Goal: Task Accomplishment & Management: Manage account settings

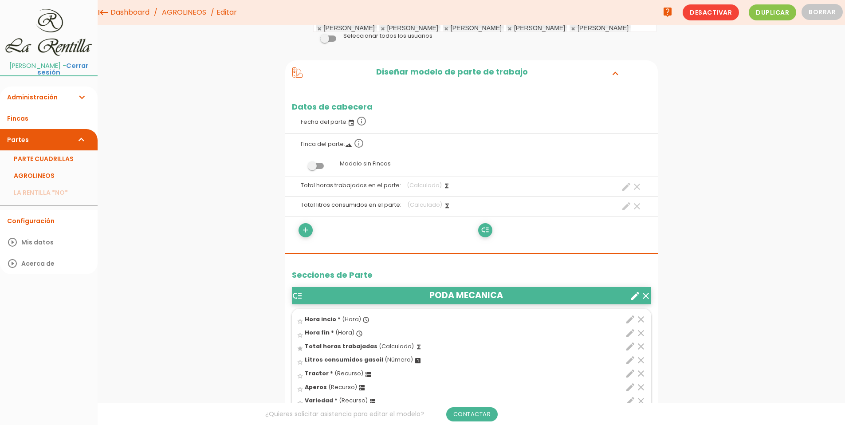
scroll to position [63, 0]
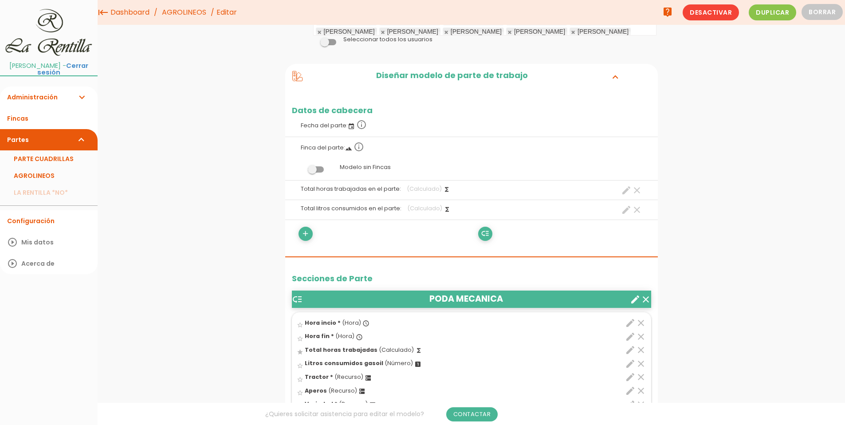
click at [625, 194] on icon "create" at bounding box center [626, 190] width 11 height 11
select select "footer_45"
select select "+"
select select "footer_46"
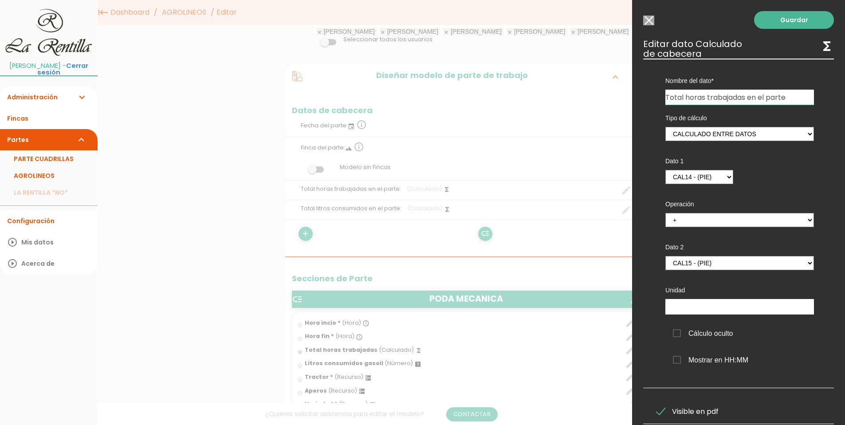
click at [590, 106] on div at bounding box center [422, 159] width 845 height 531
click at [648, 19] on input "Seleccionar todos los usuarios" at bounding box center [648, 21] width 11 height 10
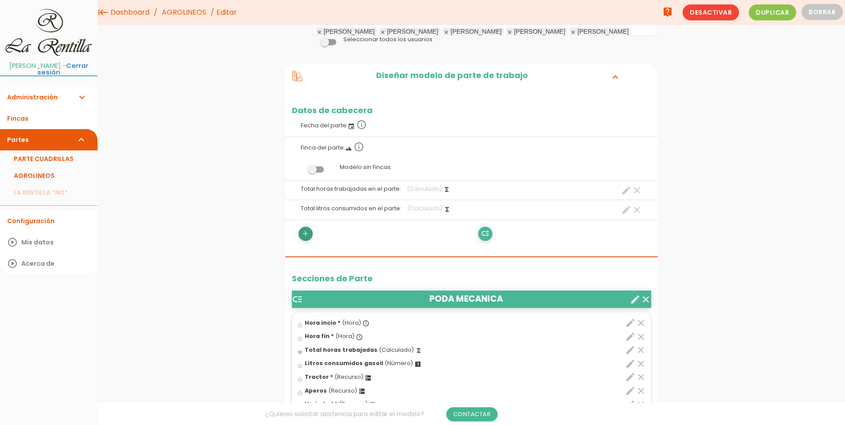
click at [306, 235] on icon "add" at bounding box center [305, 234] width 8 height 14
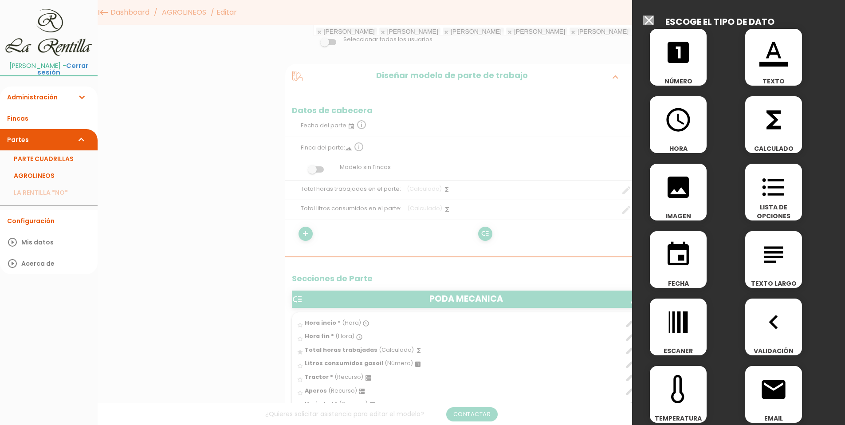
click at [754, 131] on span "functions" at bounding box center [773, 115] width 57 height 38
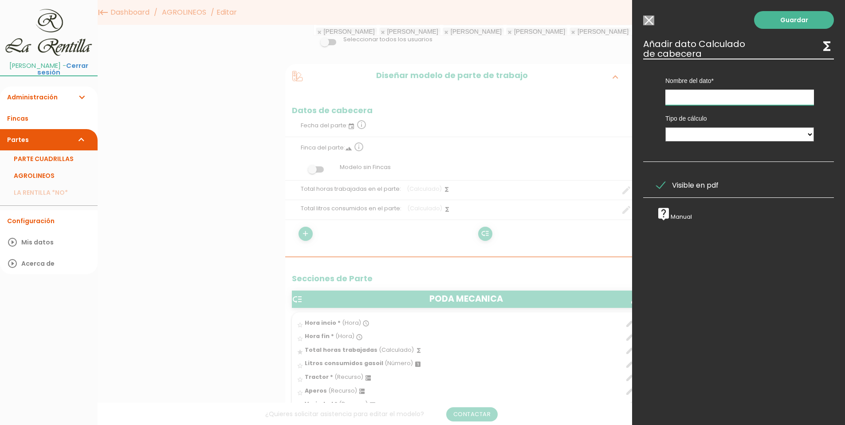
click at [718, 98] on input "text" at bounding box center [739, 98] width 149 height 16
type input "d"
type input "Descanso"
click at [776, 132] on select "Suma de totales Calculado entre datos" at bounding box center [739, 134] width 149 height 14
select select "0"
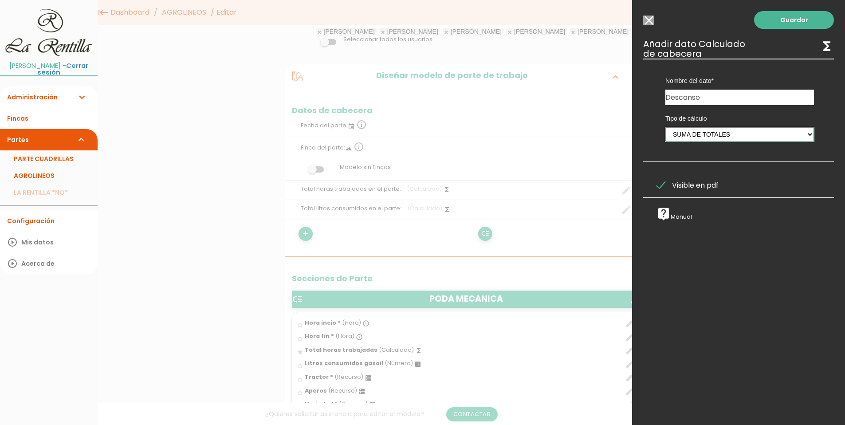
click at [665, 127] on select "Suma de totales Calculado entre datos" at bounding box center [739, 134] width 149 height 14
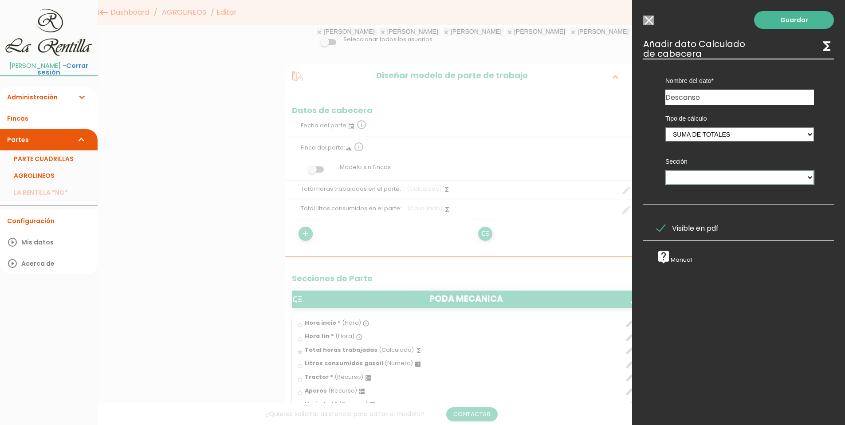
click at [680, 171] on select "PODA MECANICA PODA MANUAL TRATAMIENTO MANTENIMIENTO MAQUINARIA INTERFILAS PICAD…" at bounding box center [739, 177] width 149 height 14
select select "13063"
click at [723, 173] on select "PODA MECANICA PODA MANUAL TRATAMIENTO MANTENIMIENTO MAQUINARIA INTERFILAS PICAD…" at bounding box center [739, 177] width 149 height 14
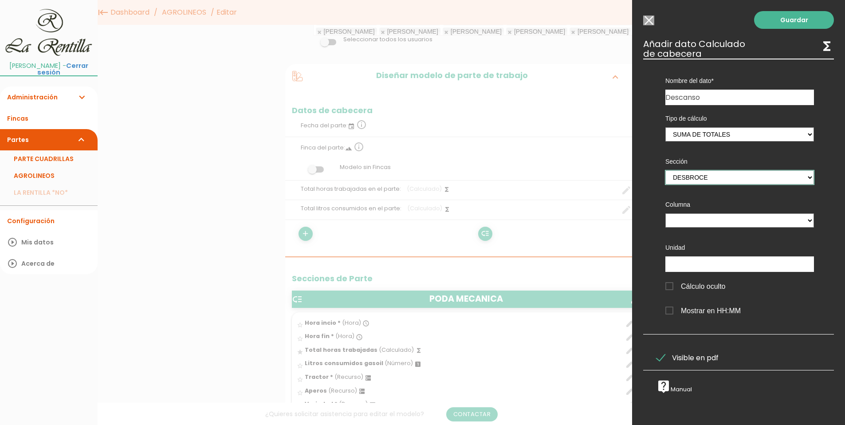
click at [804, 174] on select "PODA MECANICA PODA MANUAL TRATAMIENTO MANTENIMIENTO MAQUINARIA INTERFILAS PICAD…" at bounding box center [739, 177] width 149 height 14
select select
click at [665, 170] on select "PODA MECANICA PODA MANUAL TRATAMIENTO MANTENIMIENTO MAQUINARIA INTERFILAS PICAD…" at bounding box center [739, 177] width 149 height 14
click at [648, 19] on input "Seleccionar todos los usuarios" at bounding box center [648, 21] width 11 height 10
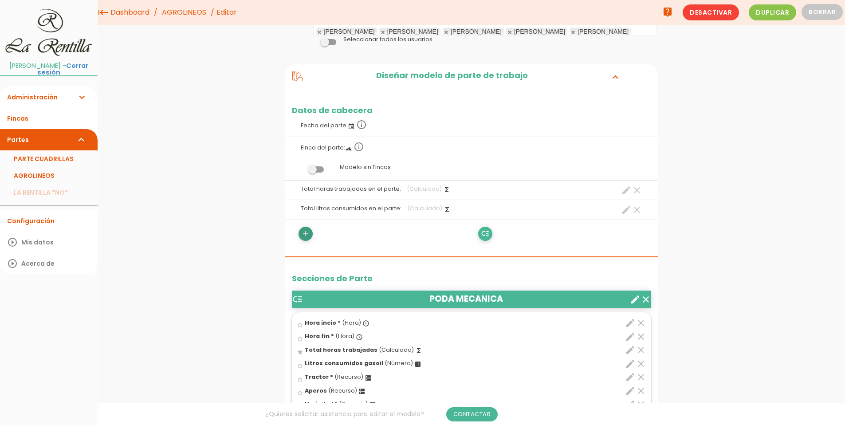
click at [303, 232] on icon "add" at bounding box center [305, 234] width 8 height 14
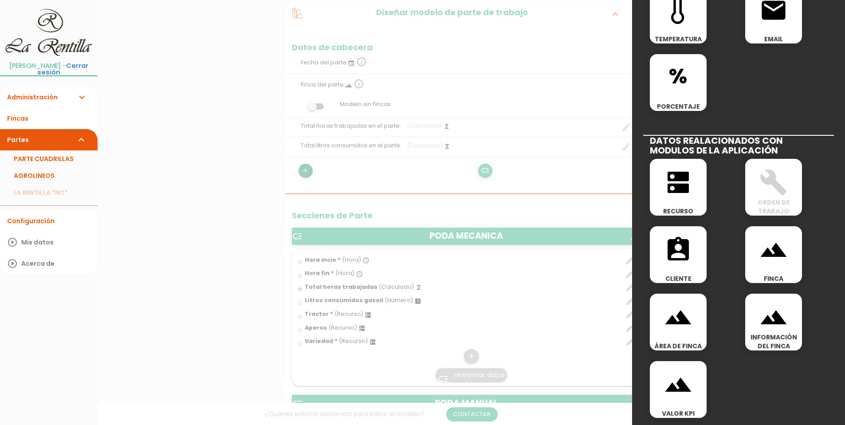
scroll to position [152, 0]
click at [676, 197] on div "dns RECURSO" at bounding box center [678, 187] width 57 height 57
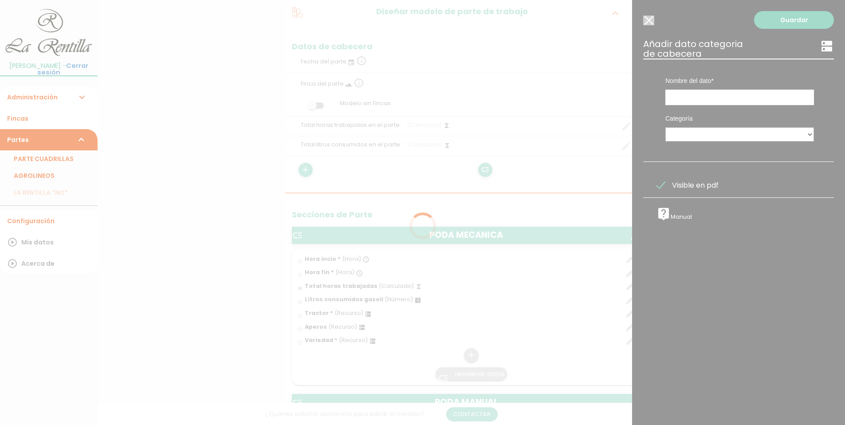
scroll to position [0, 0]
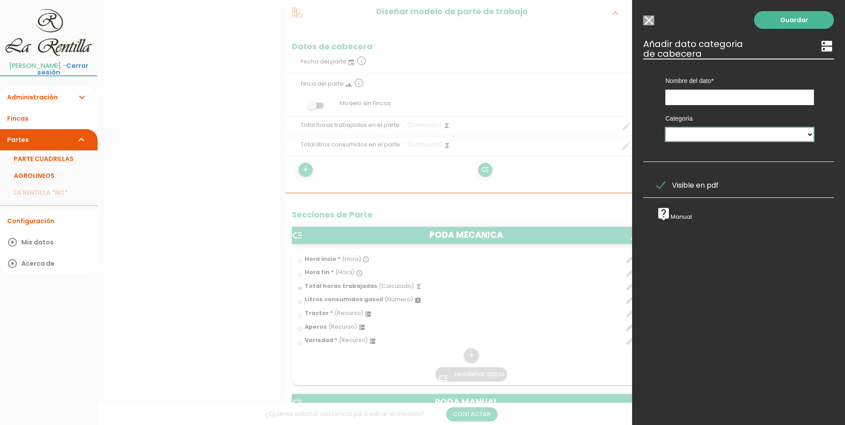
click at [717, 136] on select "PERSONAL TAREAS PLANTACIONES MAQUINARIA PODADORAS UTENSILIOS VARIEDADES ATOMIZA…" at bounding box center [739, 134] width 149 height 14
click at [676, 93] on input "text" at bounding box center [739, 98] width 149 height 16
type input "Descanso"
click at [695, 139] on select "PERSONAL TAREAS PLANTACIONES MAQUINARIA PODADORAS UTENSILIOS VARIEDADES ATOMIZA…" at bounding box center [739, 134] width 149 height 14
select select "4939"
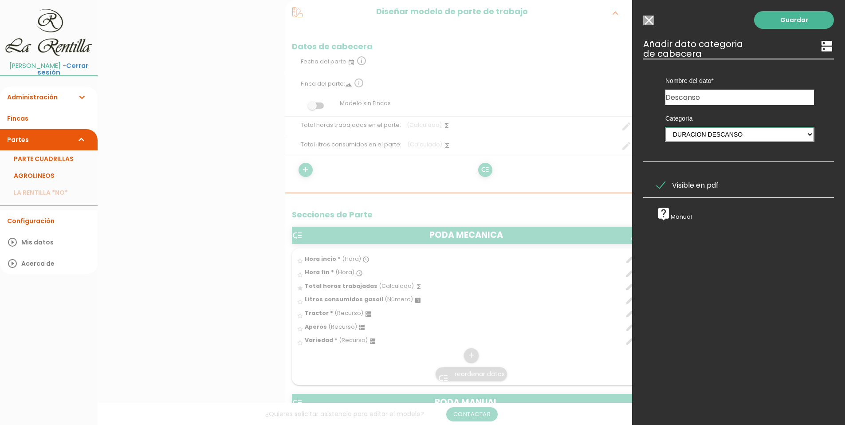
click at [665, 127] on select "PERSONAL TAREAS PLANTACIONES MAQUINARIA PODADORAS UTENSILIOS VARIEDADES ATOMIZA…" at bounding box center [739, 134] width 149 height 14
click at [793, 15] on link "Guardar" at bounding box center [794, 20] width 80 height 18
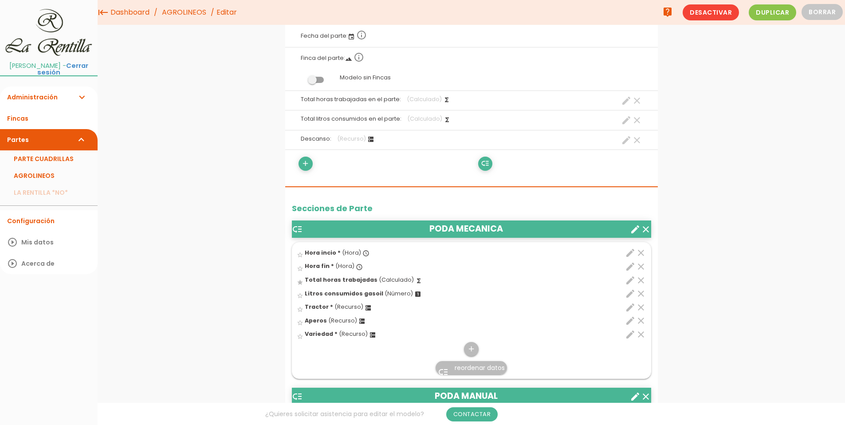
scroll to position [86, 0]
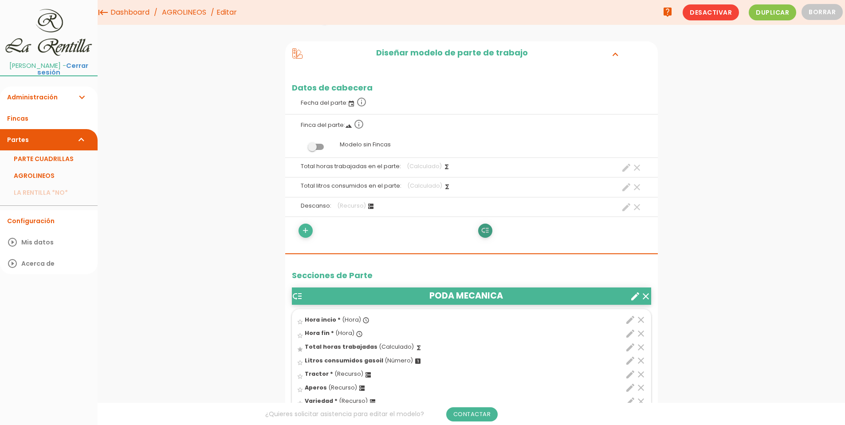
click at [483, 231] on icon "low_priority" at bounding box center [485, 231] width 8 height 14
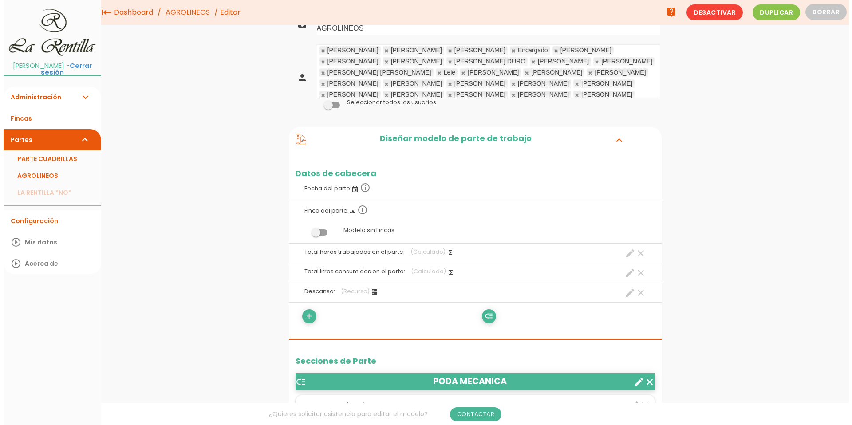
scroll to position [0, 0]
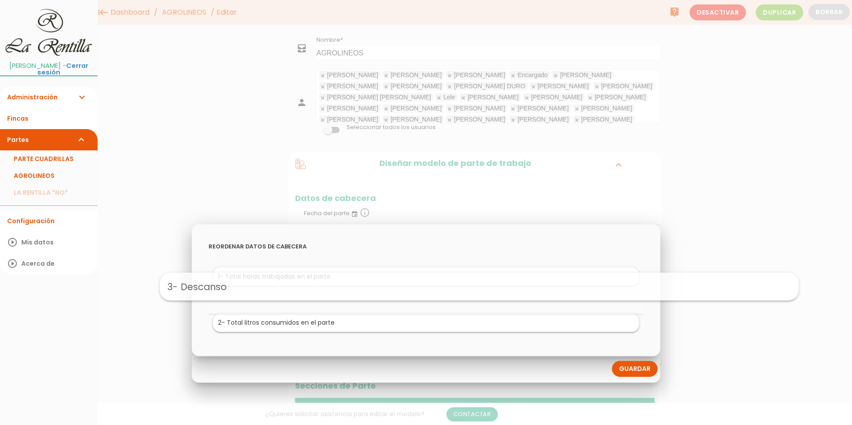
drag, startPoint x: 276, startPoint y: 327, endPoint x: 330, endPoint y: 290, distance: 65.0
click at [633, 370] on link "Guardar" at bounding box center [635, 369] width 46 height 16
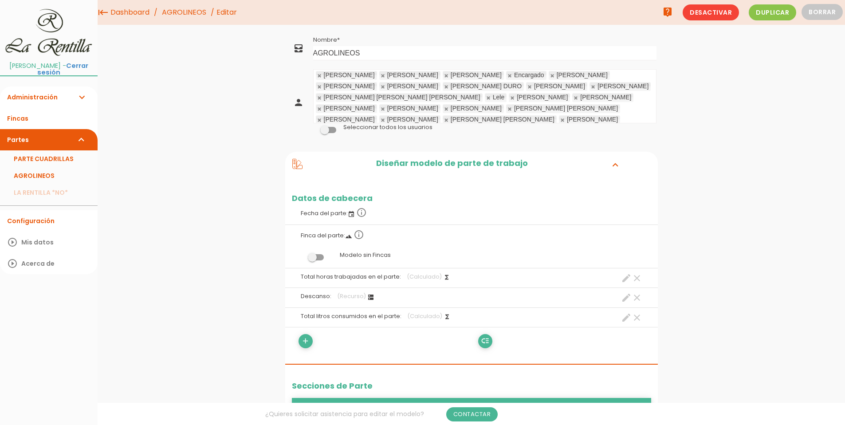
scroll to position [44, 0]
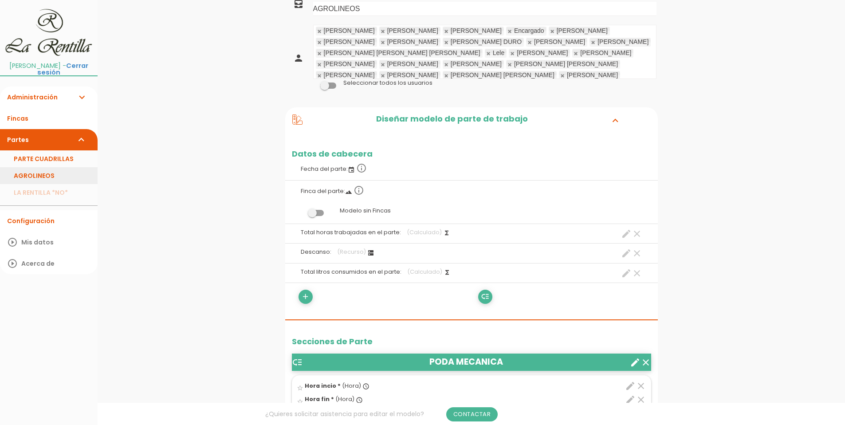
click at [32, 169] on link "AGROLINEOS" at bounding box center [49, 175] width 98 height 17
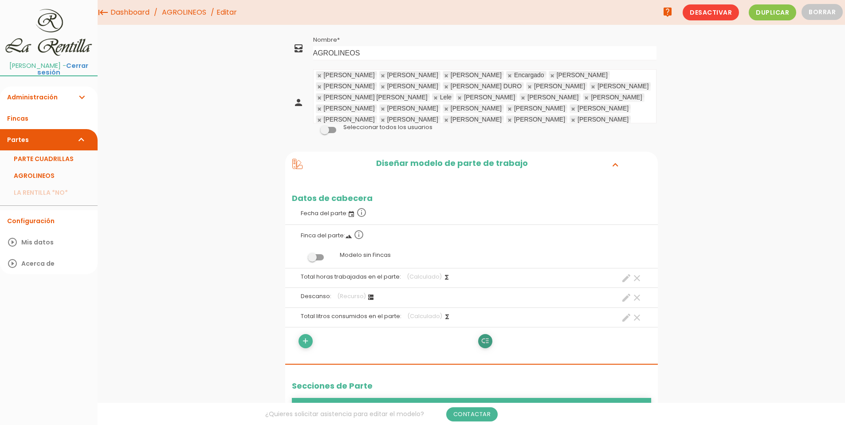
click at [483, 342] on icon "low_priority" at bounding box center [485, 341] width 8 height 14
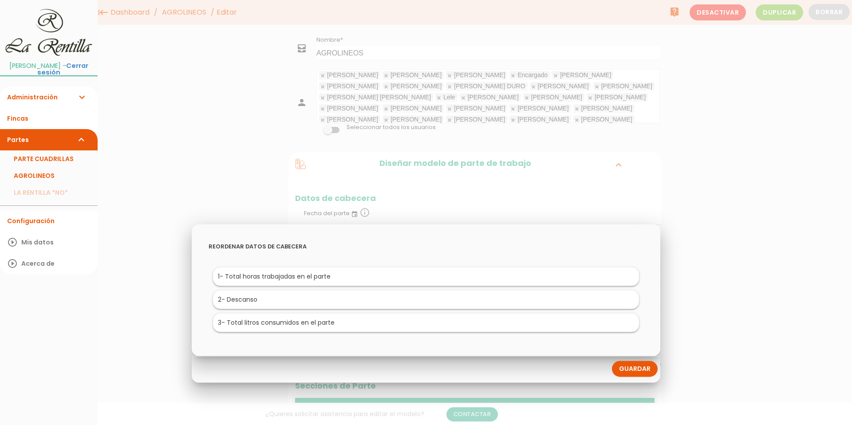
click at [723, 366] on div at bounding box center [426, 159] width 852 height 531
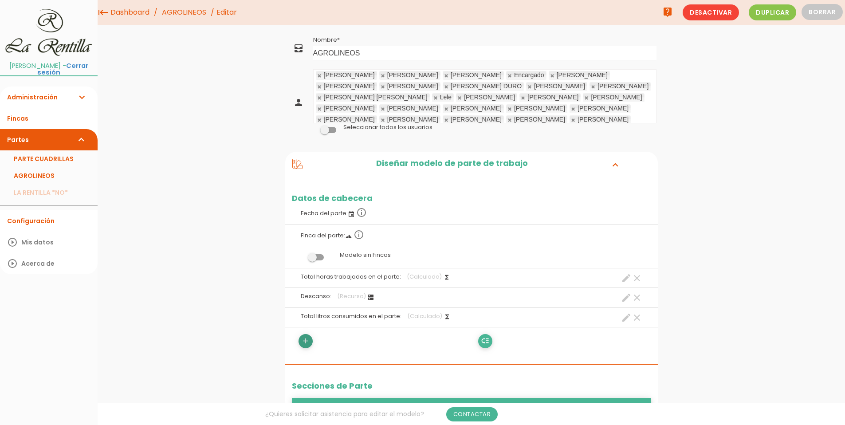
click at [309, 339] on icon "add" at bounding box center [305, 341] width 8 height 14
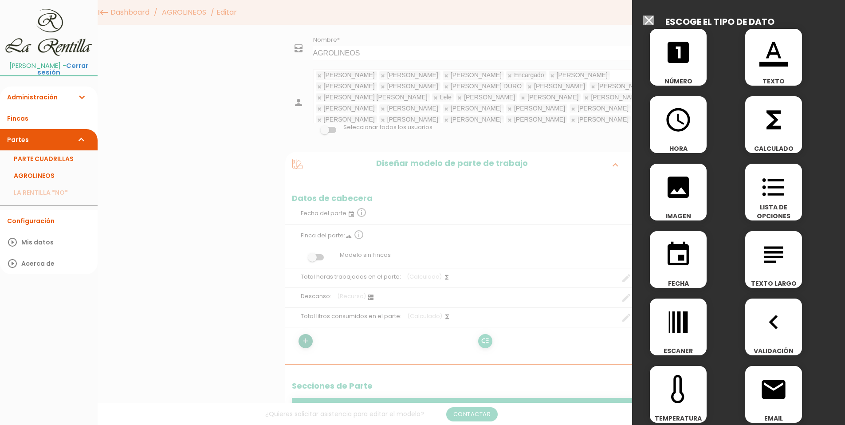
scroll to position [44, 0]
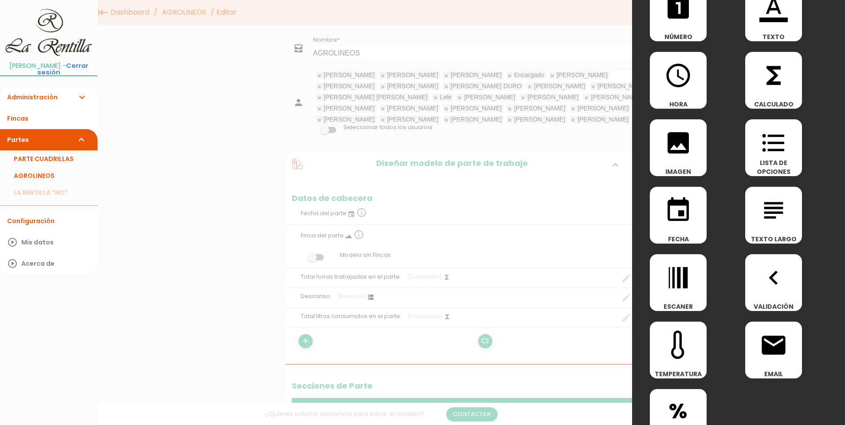
click at [764, 95] on div "functions CALCULADO" at bounding box center [773, 80] width 57 height 57
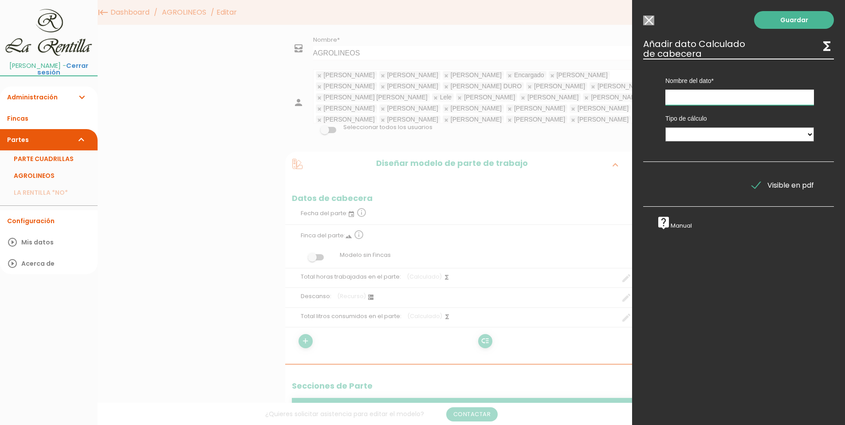
click at [702, 97] on input "text" at bounding box center [739, 98] width 149 height 16
type input "Total Horas trabajadas - Descanso"
click at [718, 131] on select "Suma de totales Calculado entre datos" at bounding box center [739, 134] width 149 height 14
select select "1"
click at [665, 127] on select "Suma de totales Calculado entre datos" at bounding box center [739, 134] width 149 height 14
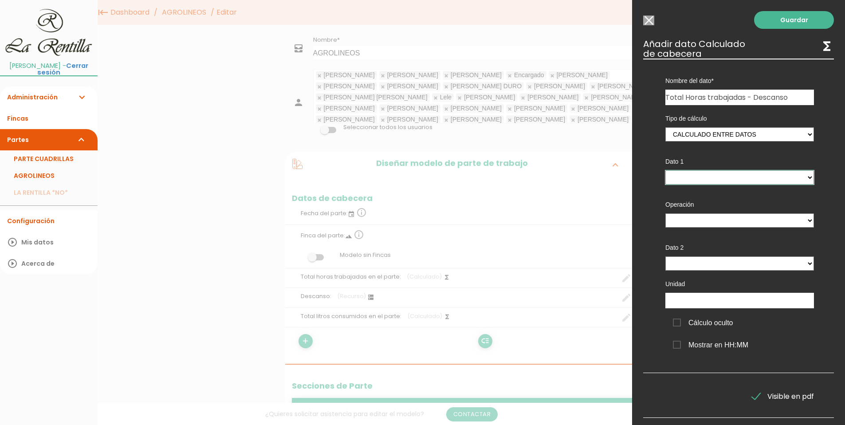
click at [709, 177] on select "TOTAL HORAS PODA MECANICA - (pie) Total horas trabajadas en el parte - (cabecer…" at bounding box center [739, 177] width 149 height 14
select select "header_1"
click at [665, 170] on select "TOTAL HORAS PODA MECANICA - (pie) Total horas trabajadas en el parte - (cabecer…" at bounding box center [739, 177] width 149 height 14
click at [748, 220] on select "+ - * /" at bounding box center [739, 220] width 149 height 14
select select "-"
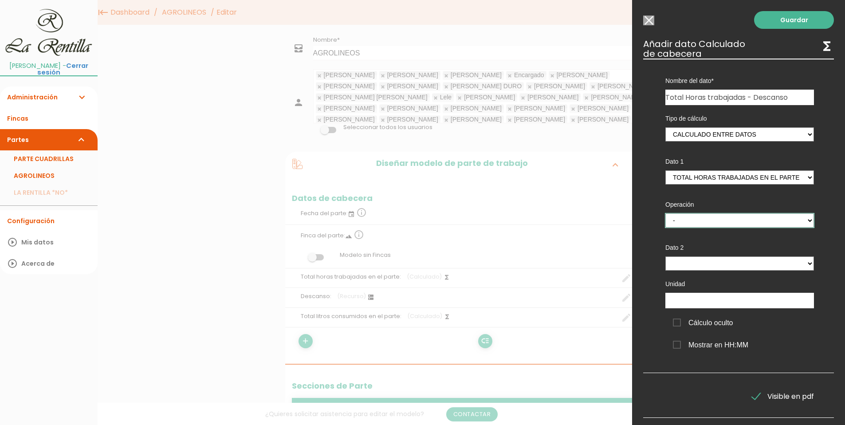
click at [665, 213] on select "+ - * /" at bounding box center [739, 220] width 149 height 14
click at [725, 265] on select "TOTAL HORAS PODA MECANICA - (pie) Total horas trabajadas en el parte - (cabecer…" at bounding box center [739, 263] width 149 height 14
click at [825, 103] on div "Nombre del dato Total horas trabajadas en el parte Descanso Total litros consum…" at bounding box center [738, 216] width 191 height 314
click at [711, 263] on select "TOTAL HORAS PODA MECANICA - (pie) Total horas trabajadas en el parte - (cabecer…" at bounding box center [739, 263] width 149 height 14
click at [710, 263] on select "TOTAL HORAS PODA MECANICA - (pie) Total horas trabajadas en el parte - (cabecer…" at bounding box center [739, 263] width 149 height 14
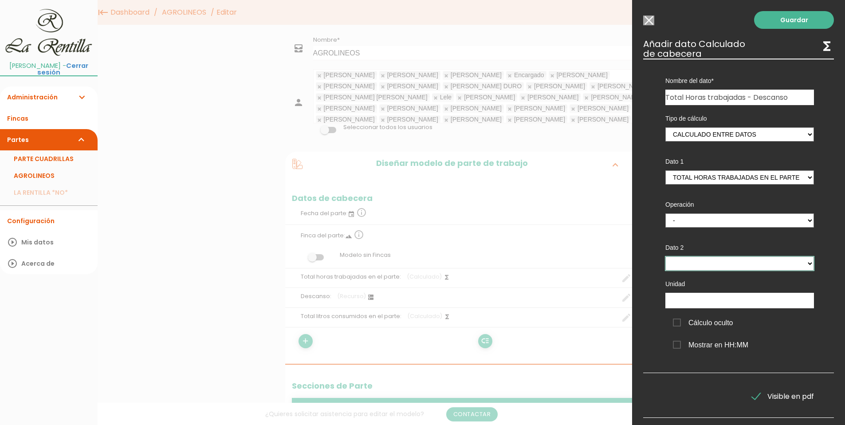
click at [710, 263] on select "TOTAL HORAS PODA MECANICA - (pie) Total horas trabajadas en el parte - (cabecer…" at bounding box center [739, 263] width 149 height 14
click at [656, 274] on div "Tipo de cálculo Suma de totales Calculado entre datos Dato 1 TOTAL HORAS PODA M…" at bounding box center [739, 232] width 175 height 254
click at [768, 20] on link "Guardar" at bounding box center [794, 20] width 80 height 18
click at [789, 19] on link "Guardar" at bounding box center [794, 20] width 80 height 18
click at [705, 264] on select "TOTAL HORAS PODA MECANICA - (pie) Total horas trabajadas en el parte - (cabecer…" at bounding box center [739, 263] width 149 height 14
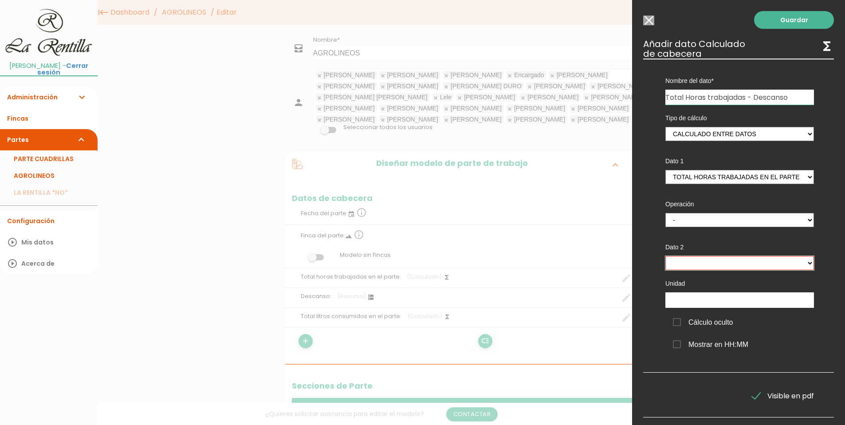
click at [705, 265] on select "TOTAL HORAS PODA MECANICA - (pie) Total horas trabajadas en el parte - (cabecer…" at bounding box center [739, 263] width 149 height 14
click at [704, 265] on select "TOTAL HORAS PODA MECANICA - (pie) Total horas trabajadas en el parte - (cabecer…" at bounding box center [739, 263] width 149 height 14
select select "header_1"
click at [665, 256] on select "TOTAL HORAS PODA MECANICA - (pie) Total horas trabajadas en el parte - (cabecer…" at bounding box center [739, 263] width 149 height 14
click at [778, 25] on link "Guardar" at bounding box center [794, 20] width 80 height 18
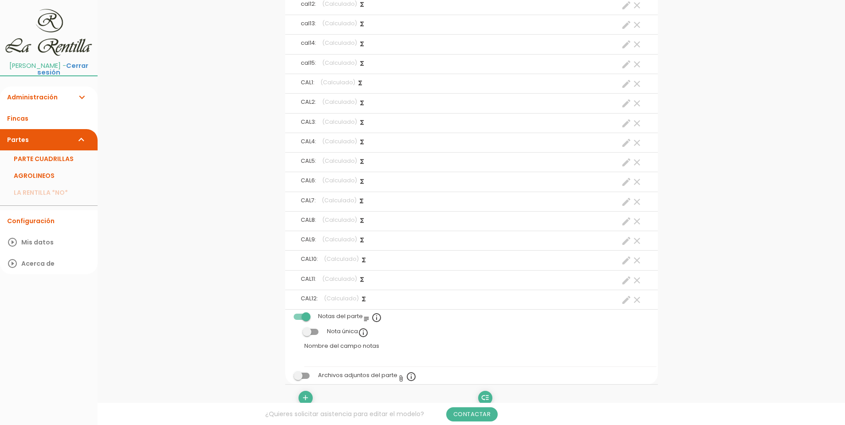
scroll to position [4299, 0]
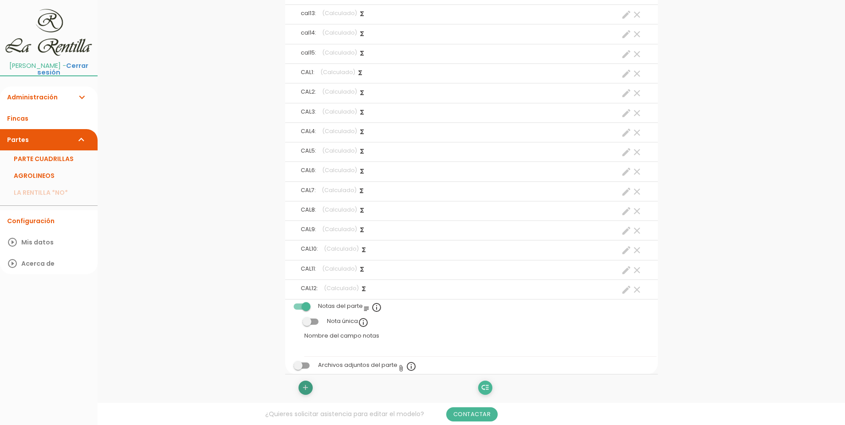
click at [303, 387] on icon "add" at bounding box center [305, 388] width 8 height 14
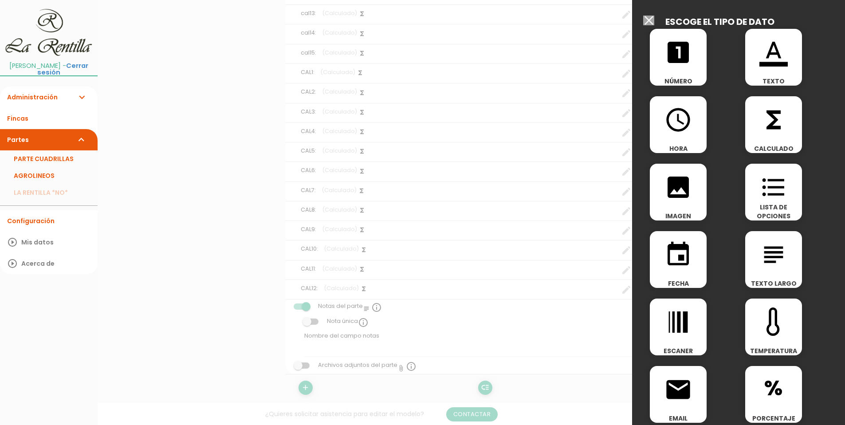
click at [752, 138] on div "functions CALCULADO" at bounding box center [773, 124] width 57 height 57
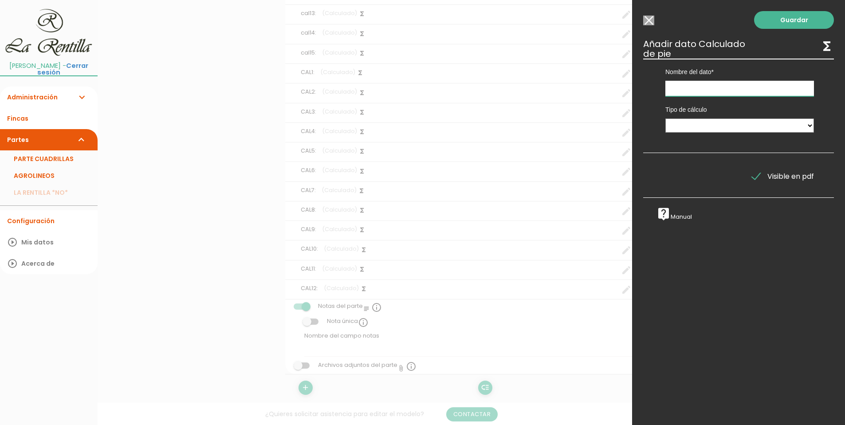
click at [695, 83] on input "text" at bounding box center [739, 89] width 149 height 16
type input "Horas Descanso"
click at [709, 123] on select "Suma de totales Calculado entre datos" at bounding box center [739, 125] width 149 height 14
select select "0"
click at [665, 118] on select "Suma de totales Calculado entre datos" at bounding box center [739, 125] width 149 height 14
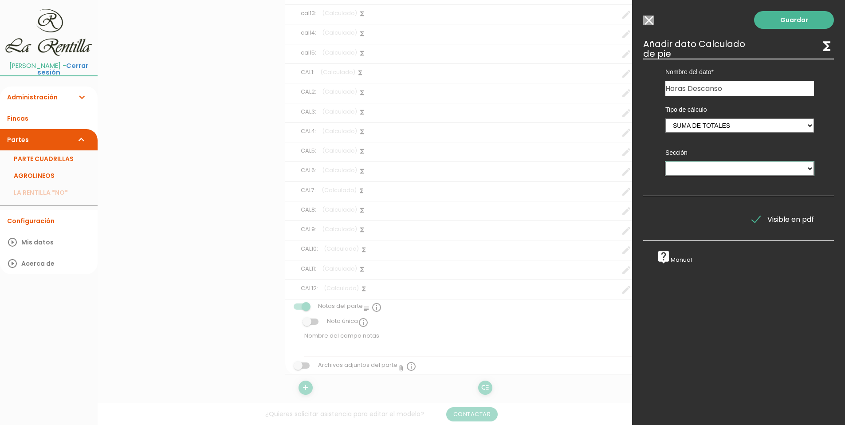
click at [721, 166] on select "PODA MECANICA PODA MANUAL TRATAMIENTO MANTENIMIENTO MAQUINARIA INTERFILAS PICAD…" at bounding box center [739, 168] width 149 height 14
click at [709, 167] on select "PODA MECANICA PODA MANUAL TRATAMIENTO MANTENIMIENTO MAQUINARIA INTERFILAS PICAD…" at bounding box center [739, 168] width 149 height 14
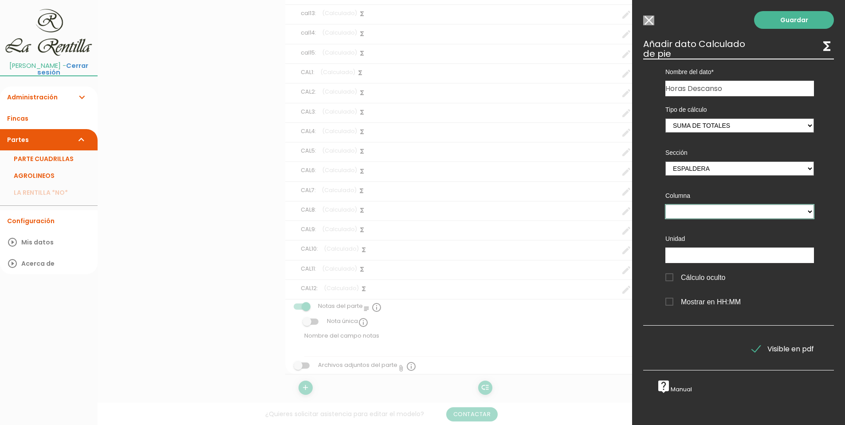
click at [723, 209] on select "Hora inicio: Hora fin: Total horas trabajadas Litros consumidos gasoil" at bounding box center [739, 211] width 149 height 14
click at [683, 211] on select "Hora inicio: Hora fin: Total horas trabajadas Litros consumidos gasoil" at bounding box center [739, 211] width 149 height 14
click at [690, 170] on select "PODA MECANICA PODA MANUAL TRATAMIENTO MANTENIMIENTO MAQUINARIA INTERFILAS PICAD…" at bounding box center [739, 168] width 149 height 14
select select "13054"
click at [665, 161] on select "PODA MECANICA PODA MANUAL TRATAMIENTO MANTENIMIENTO MAQUINARIA INTERFILAS PICAD…" at bounding box center [739, 168] width 149 height 14
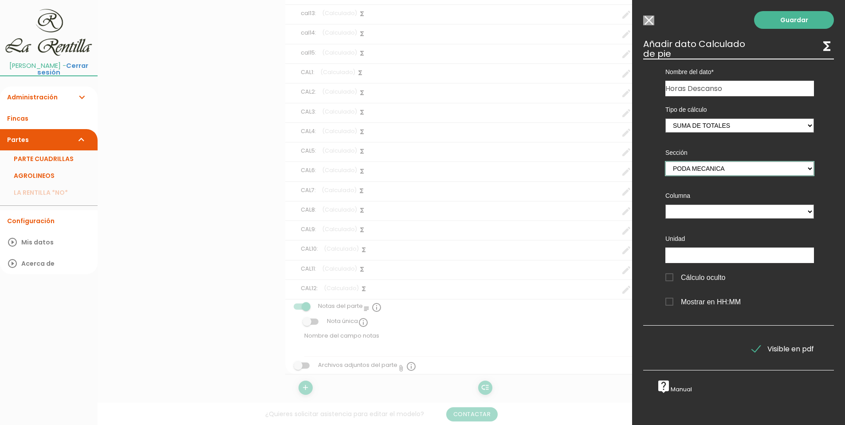
click at [706, 171] on select "PODA MECANICA PODA MANUAL TRATAMIENTO MANTENIMIENTO MAQUINARIA INTERFILAS PICAD…" at bounding box center [739, 168] width 149 height 14
click at [693, 163] on select "PODA MECANICA PODA MANUAL TRATAMIENTO MANTENIMIENTO MAQUINARIA INTERFILAS PICAD…" at bounding box center [739, 168] width 149 height 14
click at [761, 165] on select "PODA MECANICA PODA MANUAL TRATAMIENTO MANTENIMIENTO MAQUINARIA INTERFILAS PICAD…" at bounding box center [739, 168] width 149 height 14
click at [730, 171] on select "PODA MECANICA PODA MANUAL TRATAMIENTO MANTENIMIENTO MAQUINARIA INTERFILAS PICAD…" at bounding box center [739, 168] width 149 height 14
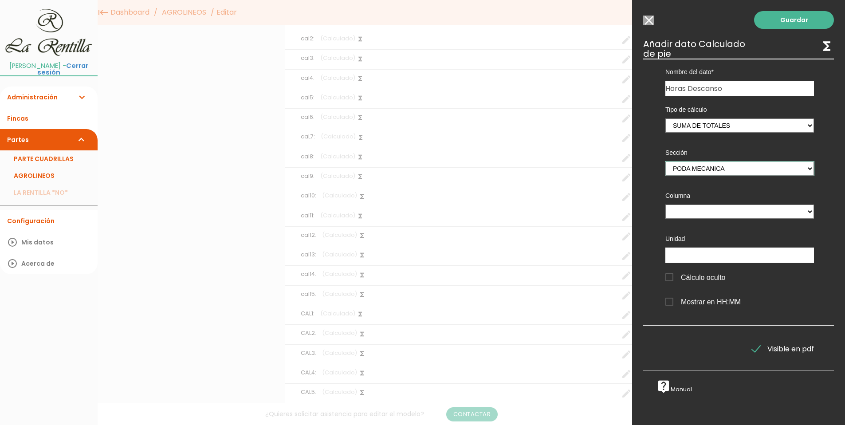
click at [729, 169] on select "PODA MECANICA PODA MANUAL TRATAMIENTO MANTENIMIENTO MAQUINARIA INTERFILAS PICAD…" at bounding box center [739, 168] width 149 height 14
select select
click at [665, 161] on select "PODA MECANICA PODA MANUAL TRATAMIENTO MANTENIMIENTO MAQUINARIA INTERFILAS PICAD…" at bounding box center [739, 168] width 149 height 14
click at [709, 202] on div "Columna" at bounding box center [740, 203] width 162 height 43
click at [711, 207] on select at bounding box center [739, 211] width 149 height 14
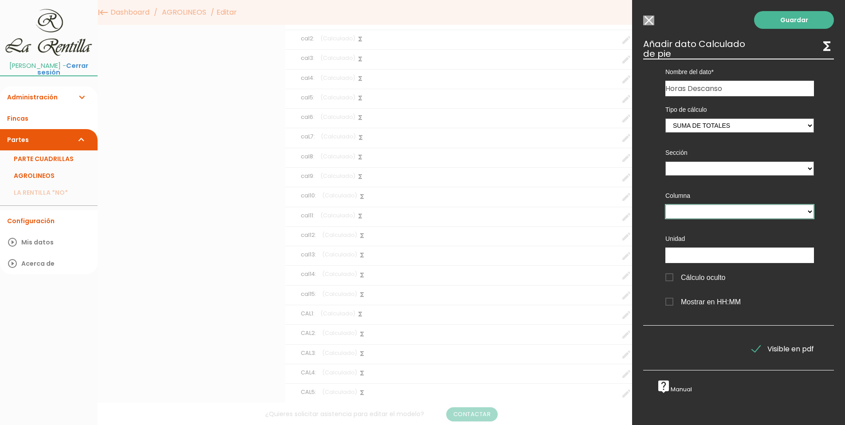
click at [711, 210] on select at bounding box center [739, 211] width 149 height 14
click at [803, 125] on select "Suma de totales Calculado entre datos" at bounding box center [739, 125] width 149 height 14
click at [802, 125] on select "Suma de totales Calculado entre datos" at bounding box center [739, 125] width 149 height 14
drag, startPoint x: 802, startPoint y: 121, endPoint x: 802, endPoint y: 133, distance: 12.4
click at [802, 121] on select "Suma de totales Calculado entre datos" at bounding box center [739, 125] width 149 height 14
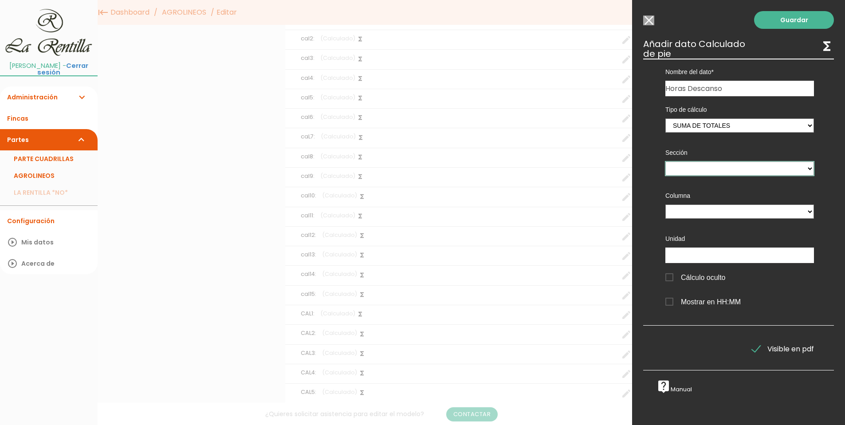
click at [802, 167] on select "PODA MECANICA PODA MANUAL TRATAMIENTO MANTENIMIENTO MAQUINARIA INTERFILAS PICAD…" at bounding box center [739, 168] width 149 height 14
click at [729, 131] on select "Suma de totales Calculado entre datos" at bounding box center [739, 125] width 149 height 14
click at [665, 118] on select "Suma de totales Calculado entre datos" at bounding box center [739, 125] width 149 height 14
click at [789, 174] on select "PODA MECANICA PODA MANUAL TRATAMIENTO MANTENIMIENTO MAQUINARIA INTERFILAS PICAD…" at bounding box center [739, 168] width 149 height 14
click at [735, 165] on select "PODA MECANICA PODA MANUAL TRATAMIENTO MANTENIMIENTO MAQUINARIA INTERFILAS PICAD…" at bounding box center [739, 168] width 149 height 14
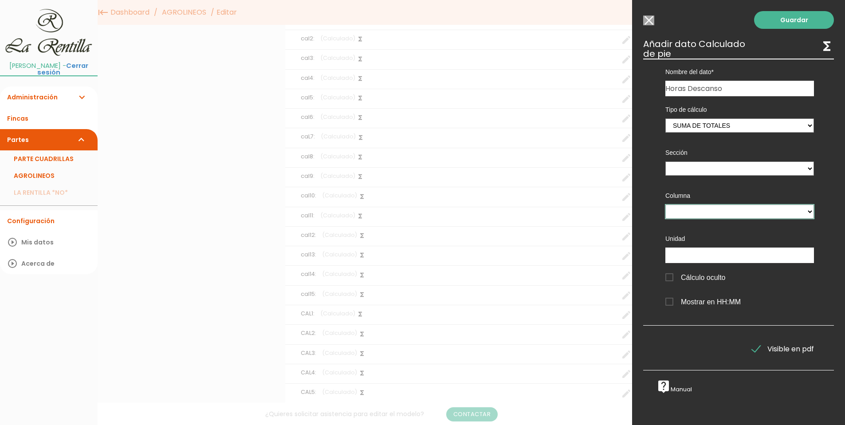
click at [735, 216] on select at bounding box center [739, 211] width 149 height 14
click at [727, 207] on select at bounding box center [739, 211] width 149 height 14
click at [648, 22] on input "Seleccionar todos los usuarios" at bounding box center [648, 21] width 11 height 10
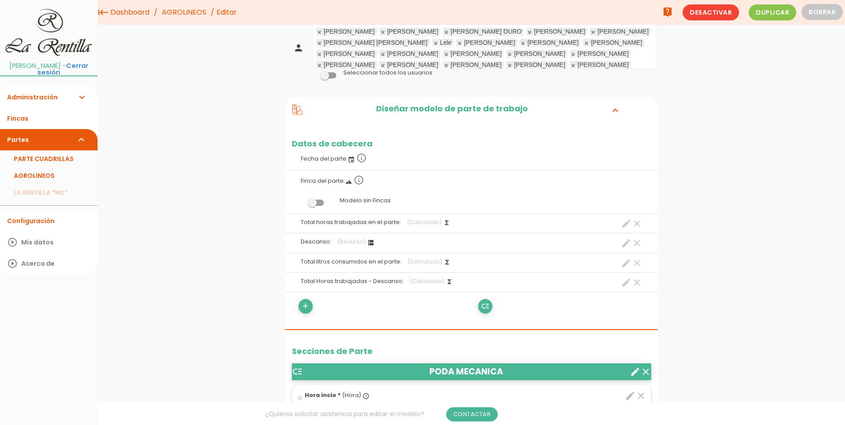
scroll to position [0, 0]
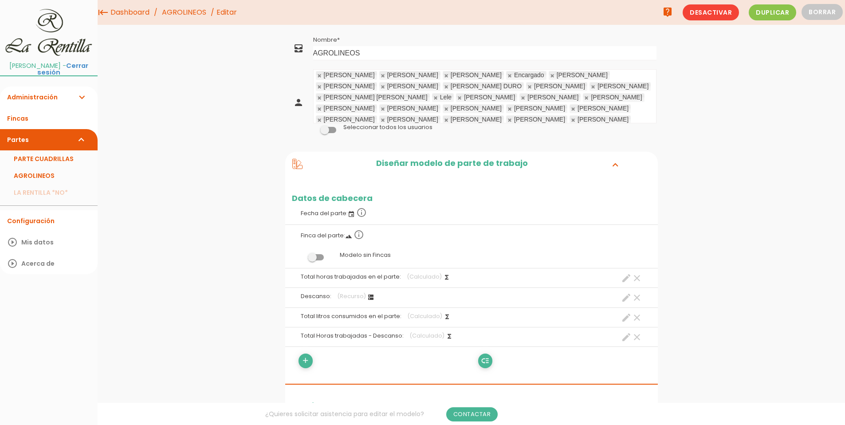
click at [299, 165] on icon at bounding box center [297, 164] width 10 height 10
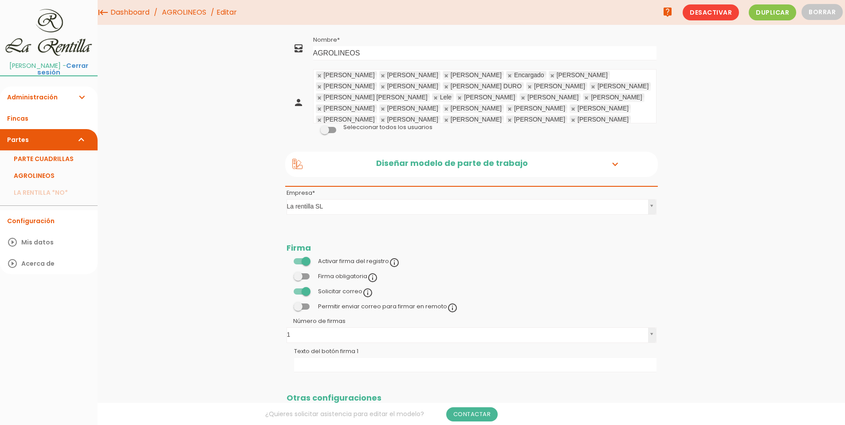
click at [298, 165] on icon at bounding box center [297, 164] width 11 height 11
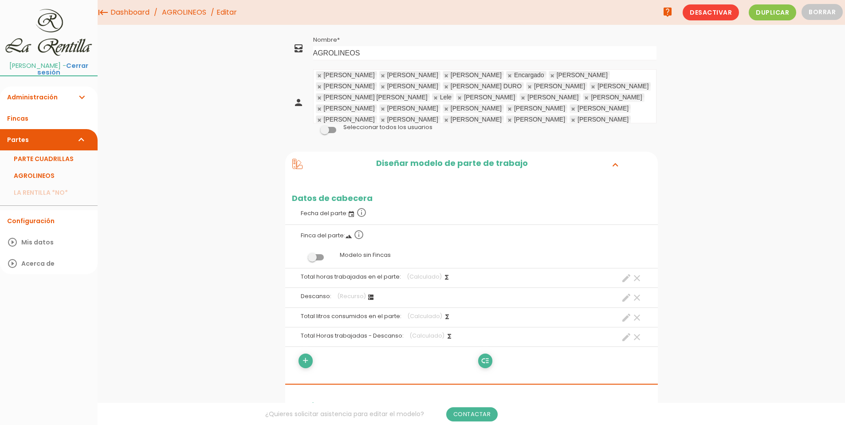
scroll to position [44, 0]
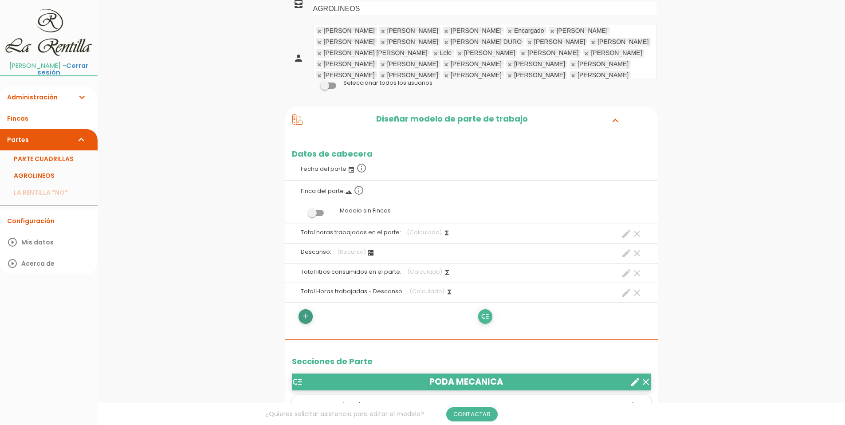
click at [306, 314] on icon "add" at bounding box center [305, 316] width 8 height 14
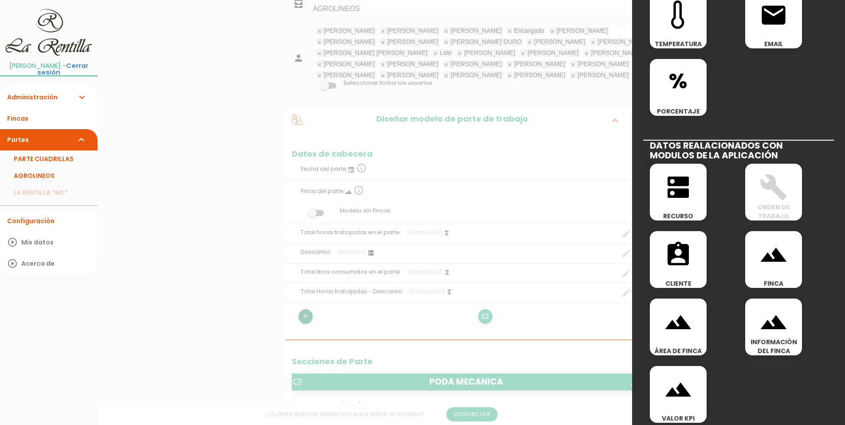
scroll to position [379, 0]
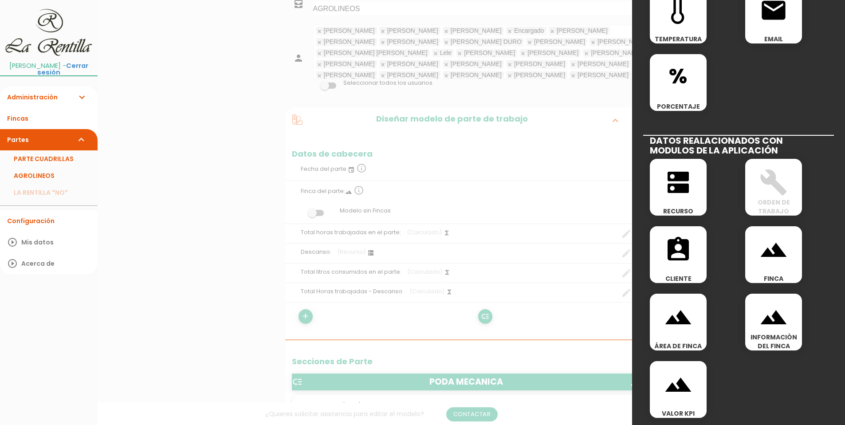
click at [222, 265] on div at bounding box center [422, 159] width 845 height 531
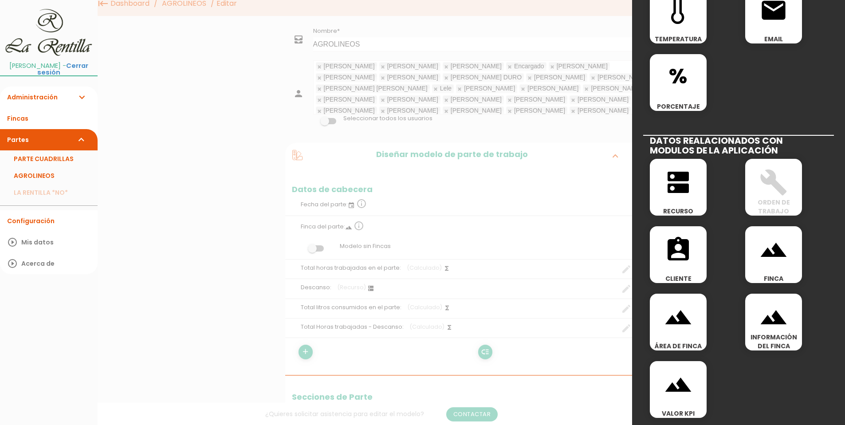
scroll to position [0, 0]
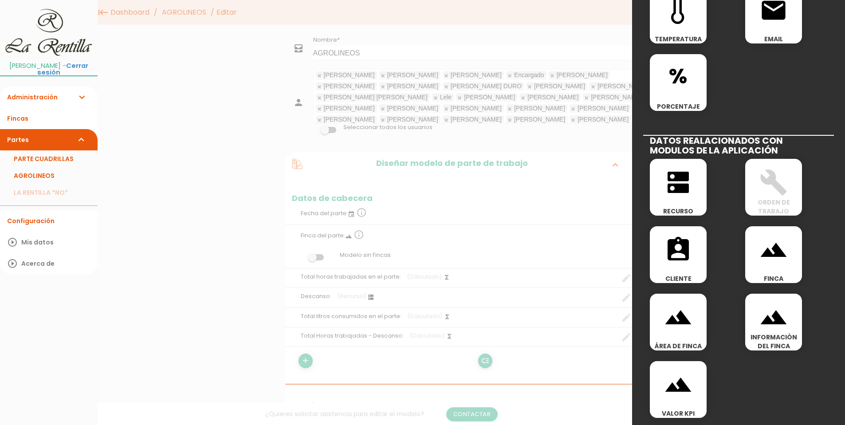
click at [570, 157] on div at bounding box center [422, 159] width 845 height 531
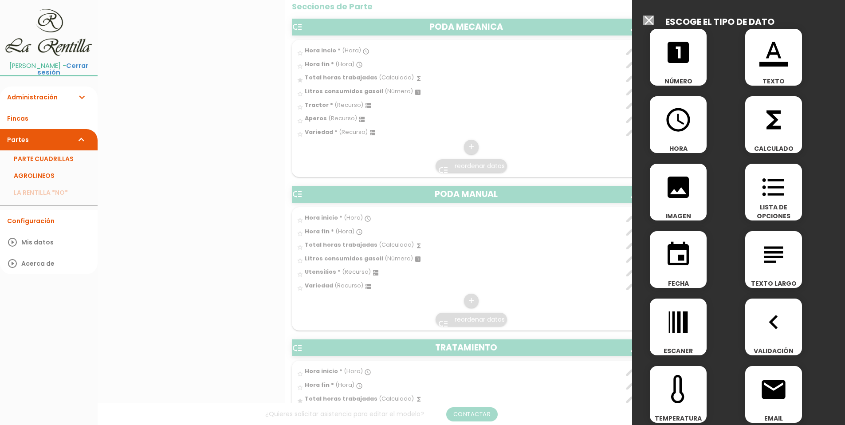
click at [648, 21] on input "Seleccionar todos los usuarios" at bounding box center [648, 21] width 11 height 10
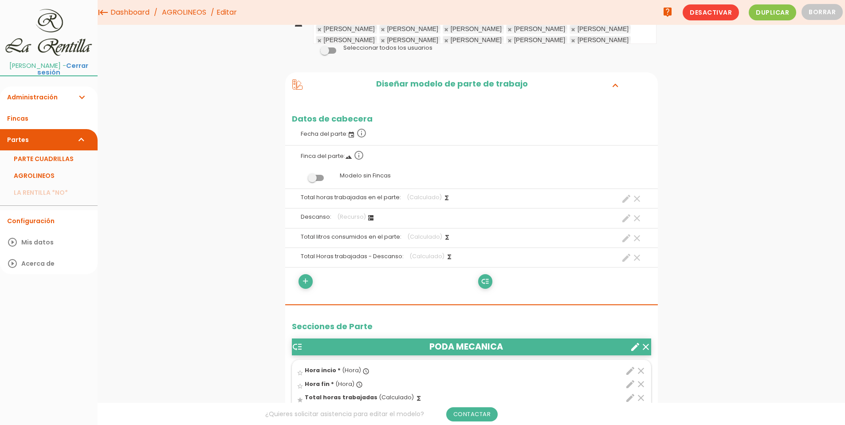
scroll to position [44, 0]
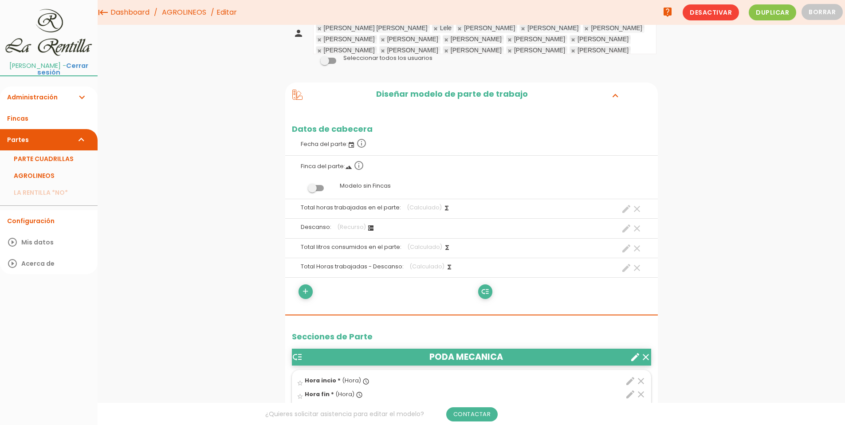
click at [370, 229] on icon "dns" at bounding box center [370, 227] width 7 height 7
click at [624, 230] on icon "create" at bounding box center [626, 228] width 11 height 11
select select "4939"
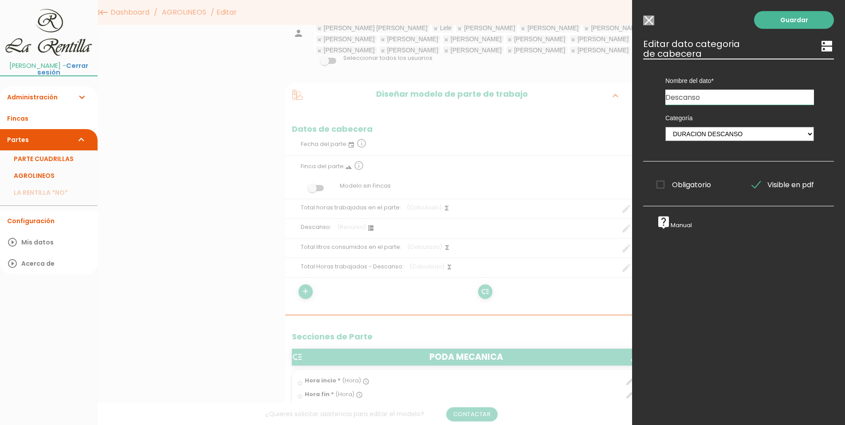
click at [820, 47] on icon "dns" at bounding box center [827, 46] width 14 height 14
click at [648, 20] on input "Seleccionar todos los usuarios" at bounding box center [648, 21] width 11 height 10
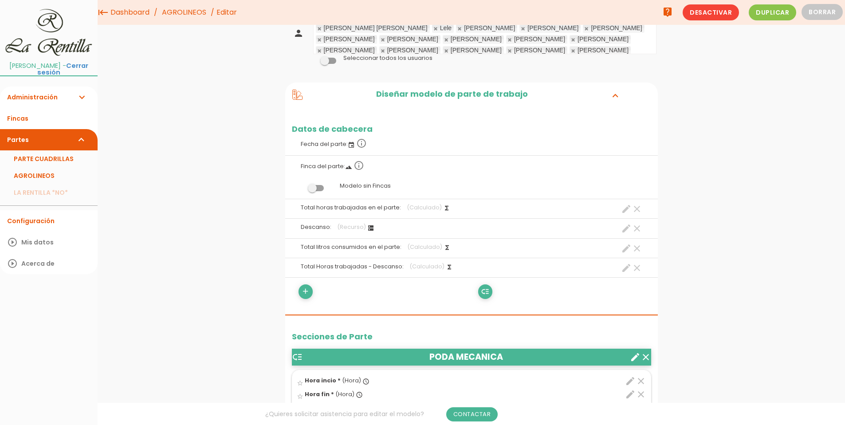
click at [637, 229] on icon "clear" at bounding box center [637, 228] width 11 height 11
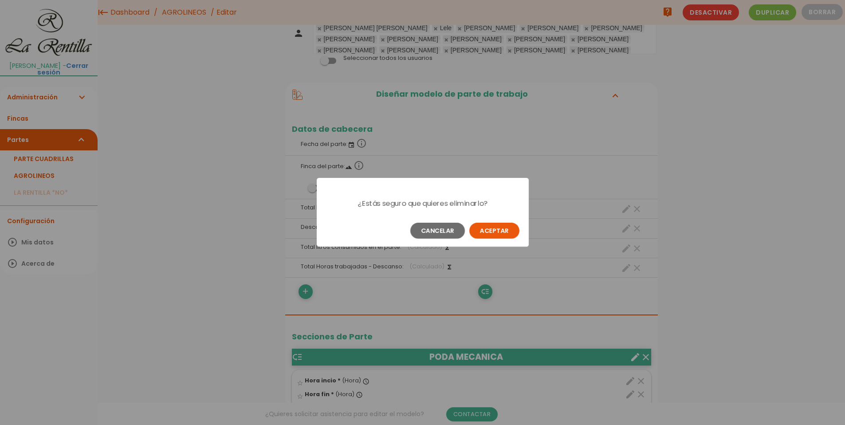
click at [509, 229] on button "Aceptar" at bounding box center [494, 231] width 50 height 16
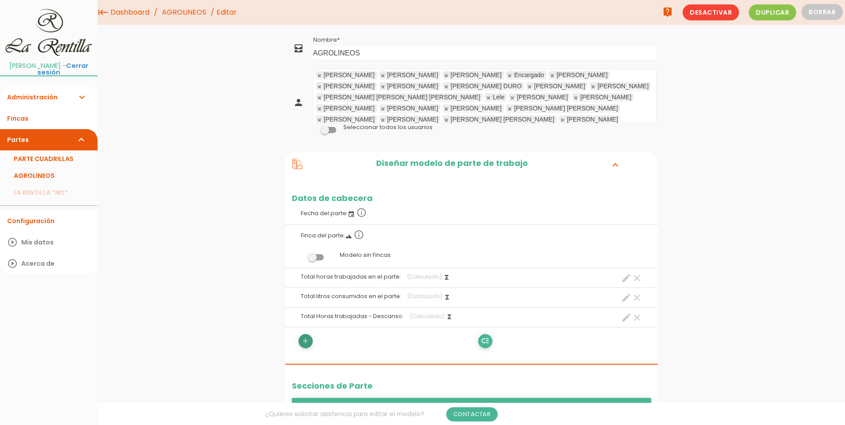
click at [307, 340] on icon "add" at bounding box center [305, 341] width 8 height 14
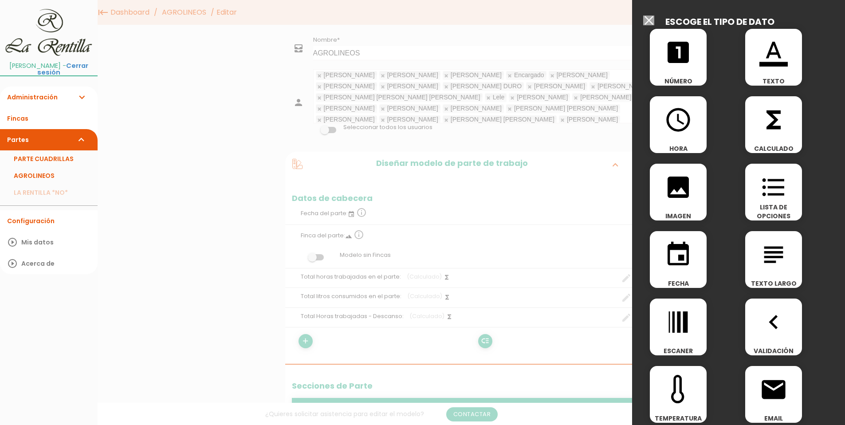
click at [768, 139] on div "functions CALCULADO" at bounding box center [773, 124] width 57 height 57
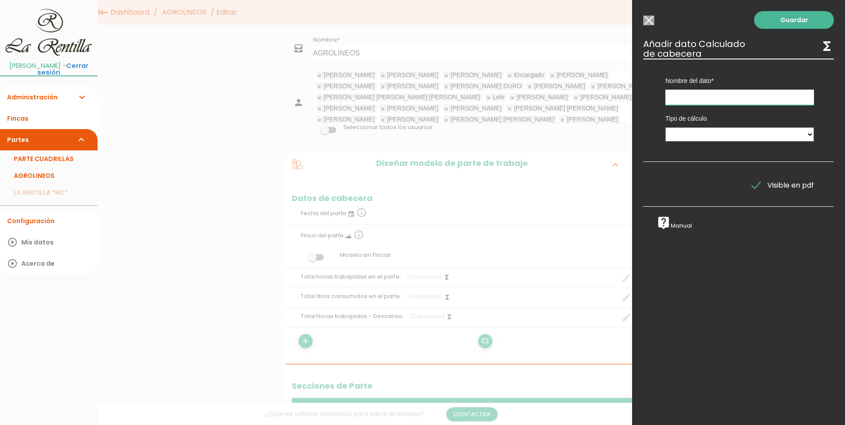
click at [705, 101] on input "text" at bounding box center [739, 98] width 149 height 16
click at [708, 135] on select "Suma de totales Calculado entre datos" at bounding box center [739, 134] width 149 height 14
select select "0"
click at [665, 127] on select "Suma de totales Calculado entre datos" at bounding box center [739, 134] width 149 height 14
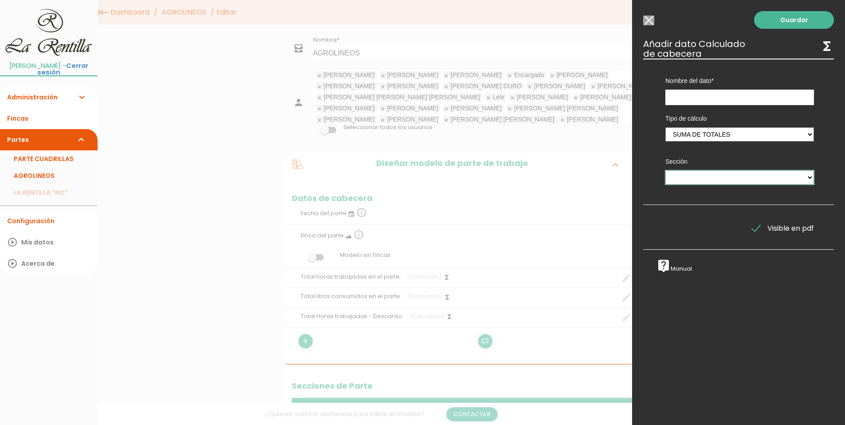
click at [708, 179] on select "PODA MECANICA PODA MANUAL TRATAMIENTO MANTENIMIENTO MAQUINARIA INTERFILAS PICAD…" at bounding box center [739, 177] width 149 height 14
click at [684, 149] on div "Sección PODA MECANICA PODA MANUAL TRATAMIENTO MANTENIMIENTO MAQUINARIA INTERFIL…" at bounding box center [740, 169] width 162 height 43
click at [651, 19] on input "Seleccionar todos los usuarios" at bounding box center [648, 21] width 11 height 10
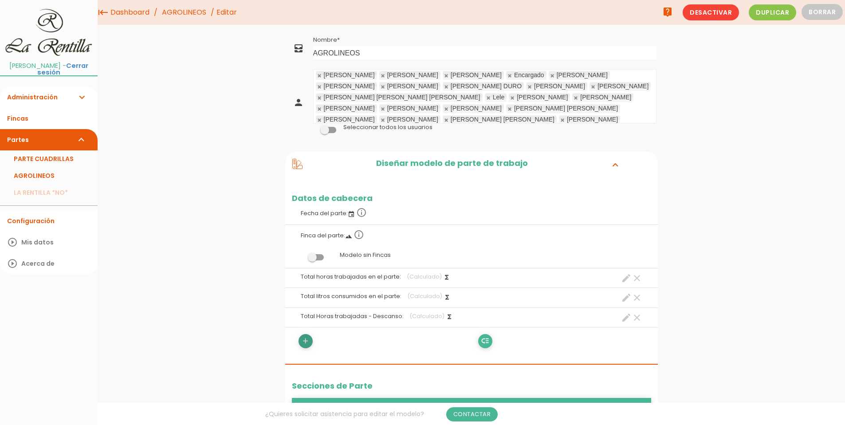
click at [306, 346] on icon "add" at bounding box center [305, 341] width 8 height 14
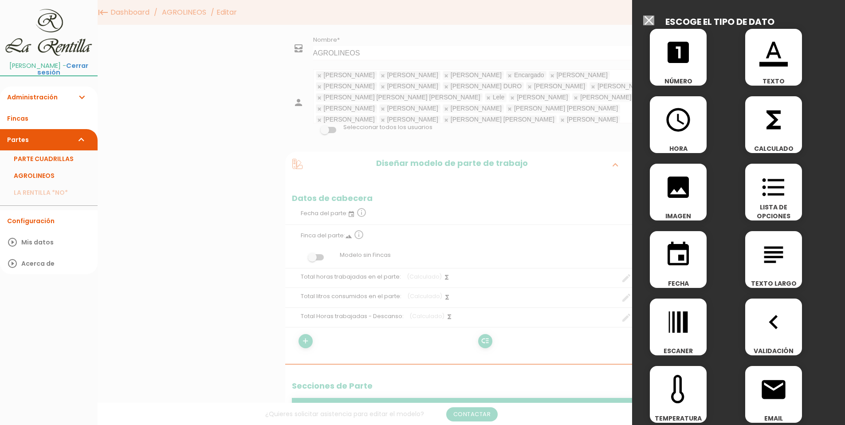
click at [669, 61] on icon "looks_one" at bounding box center [678, 52] width 28 height 28
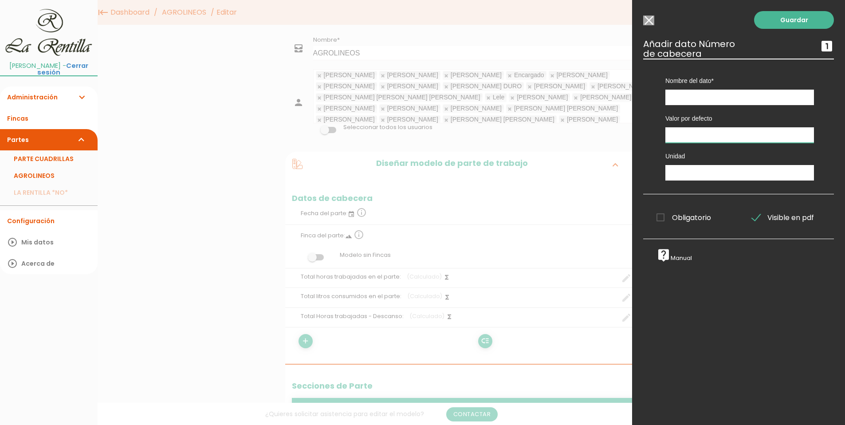
click at [685, 137] on input "number" at bounding box center [739, 135] width 149 height 16
click at [689, 168] on input "text" at bounding box center [739, 173] width 149 height 16
click at [678, 100] on input "text" at bounding box center [739, 98] width 149 height 16
click at [675, 97] on input "text" at bounding box center [739, 98] width 149 height 16
type input "Descanso"
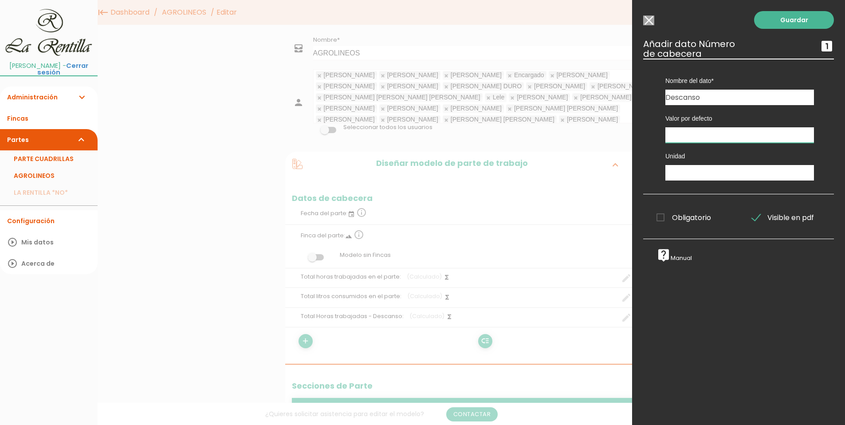
click at [703, 134] on input "number" at bounding box center [739, 135] width 149 height 16
click at [711, 178] on input "text" at bounding box center [739, 173] width 149 height 16
click at [787, 22] on link "Guardar" at bounding box center [794, 20] width 80 height 18
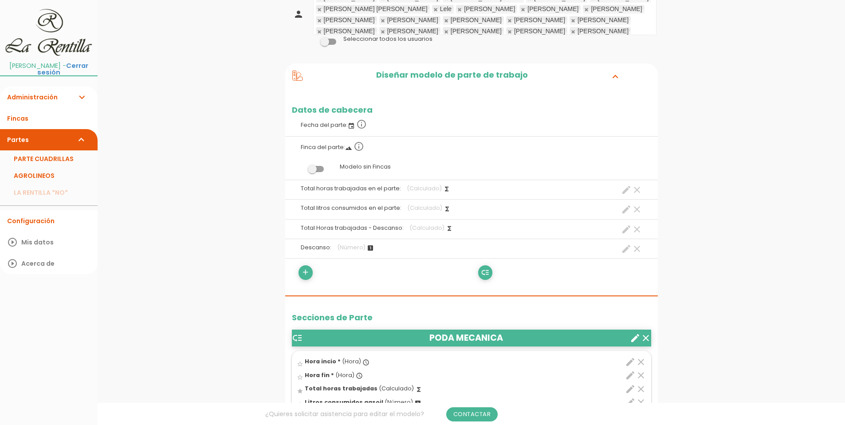
scroll to position [89, 0]
click at [624, 230] on icon "create" at bounding box center [626, 229] width 11 height 11
select select "header_1"
select select "-"
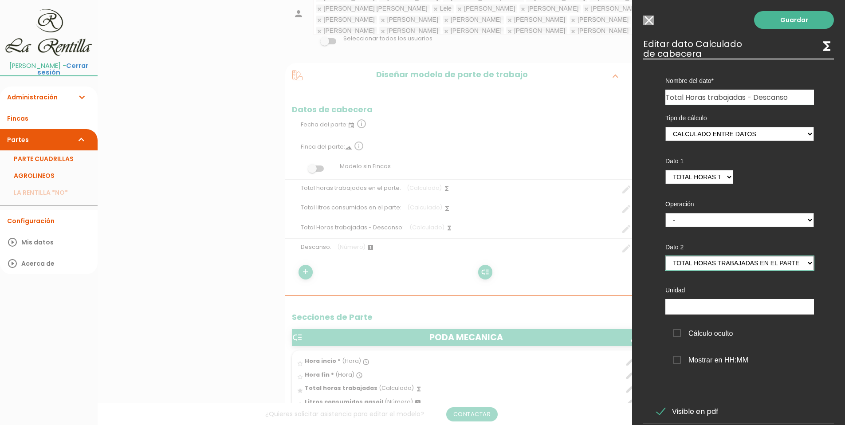
click at [792, 257] on select "TOTAL HORAS PODA MECANICA - (pie) Total horas trabajadas en el parte - (cabecer…" at bounding box center [739, 263] width 149 height 14
select select "header_4"
click at [665, 256] on select "TOTAL HORAS PODA MECANICA - (pie) Total horas trabajadas en el parte - (cabecer…" at bounding box center [739, 263] width 149 height 14
click at [726, 177] on select "TOTAL HORAS PODA MECANICA - (pie) Total horas trabajadas en el parte - (cabecer…" at bounding box center [699, 177] width 68 height 14
click at [665, 170] on select "TOTAL HORAS PODA MECANICA - (pie) Total horas trabajadas en el parte - (cabecer…" at bounding box center [699, 177] width 68 height 14
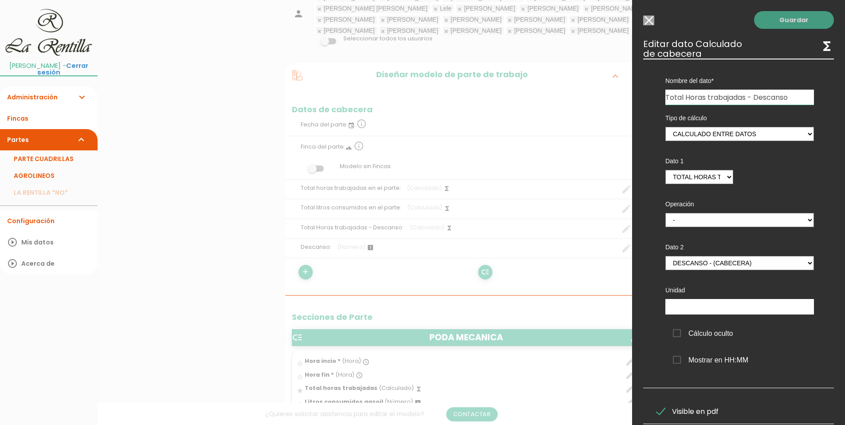
click at [785, 22] on link "Guardar" at bounding box center [794, 20] width 80 height 18
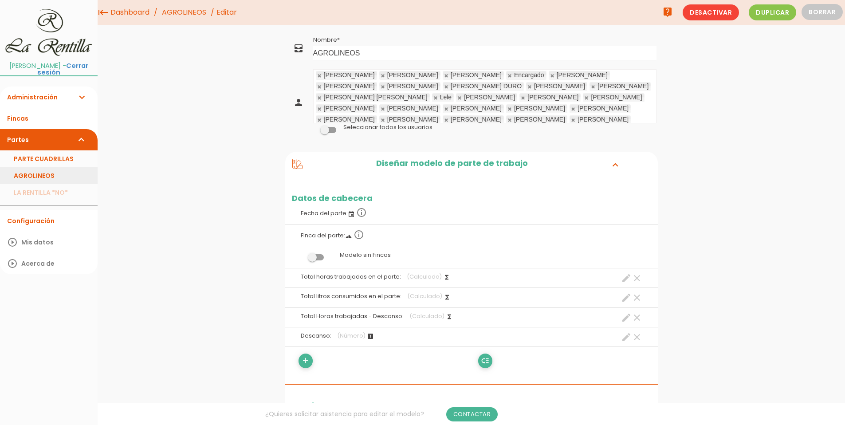
click at [37, 167] on link "AGROLINEOS" at bounding box center [49, 175] width 98 height 17
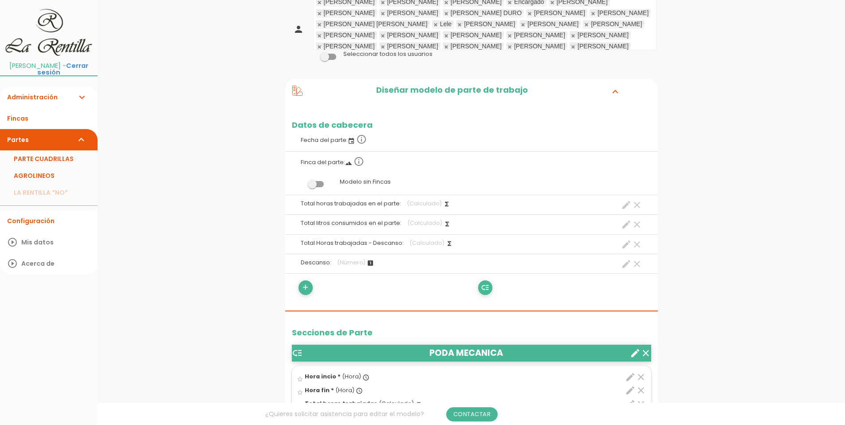
scroll to position [89, 0]
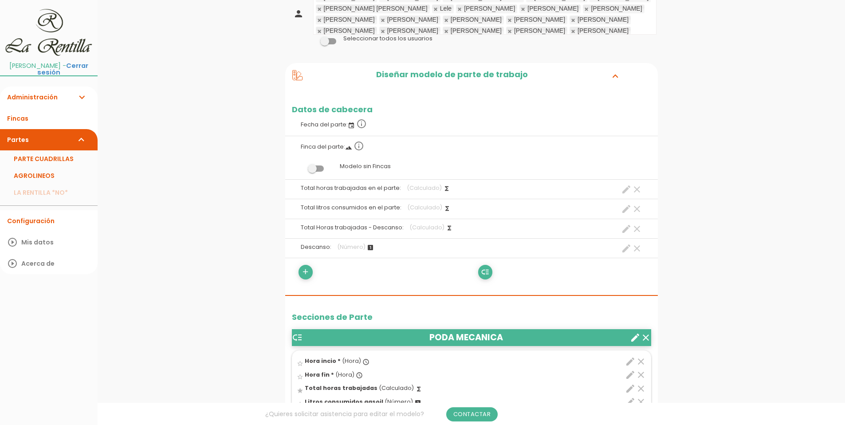
click at [627, 232] on icon "create" at bounding box center [626, 229] width 11 height 11
select select "header_1"
select select "-"
select select "header_4"
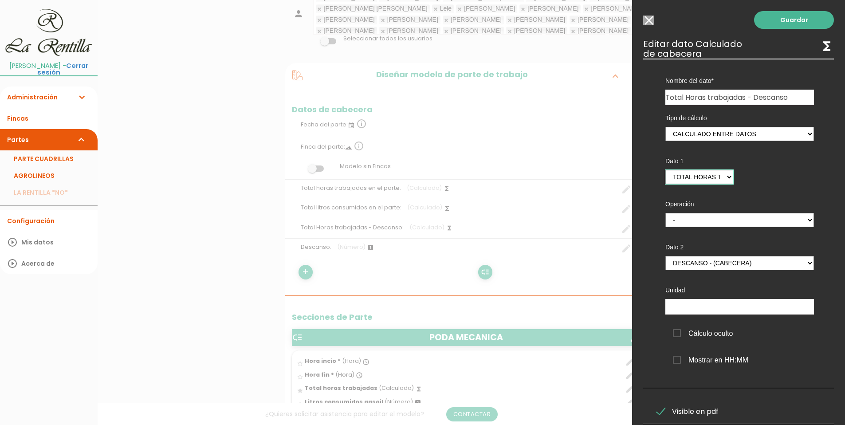
click at [724, 178] on select "TOTAL HORAS PODA MECANICA - (pie) Total horas trabajadas en el parte - (cabecer…" at bounding box center [699, 177] width 68 height 14
click at [787, 173] on div "Tipo de cálculo Suma de totales Calculado entre datos Dato 1 TOTAL HORAS PODA M…" at bounding box center [739, 240] width 175 height 270
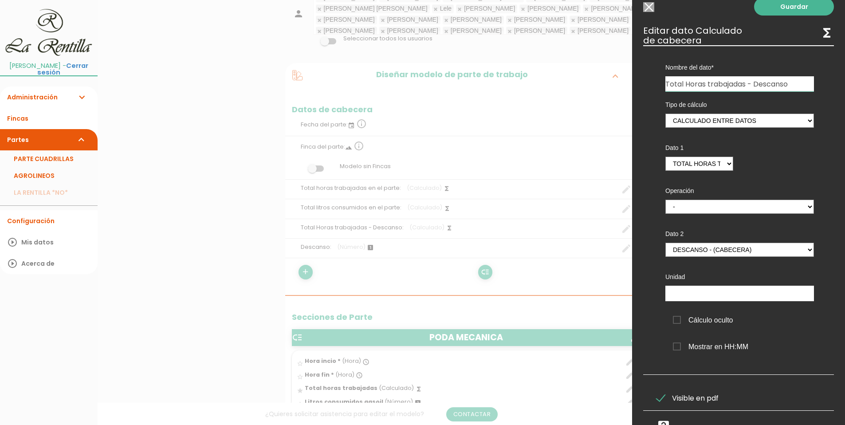
scroll to position [0, 0]
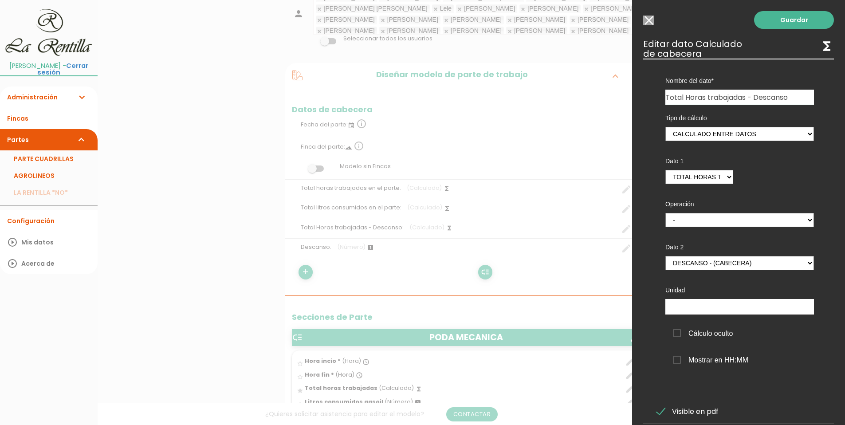
click at [648, 20] on input "Seleccionar todos los usuarios" at bounding box center [648, 21] width 11 height 10
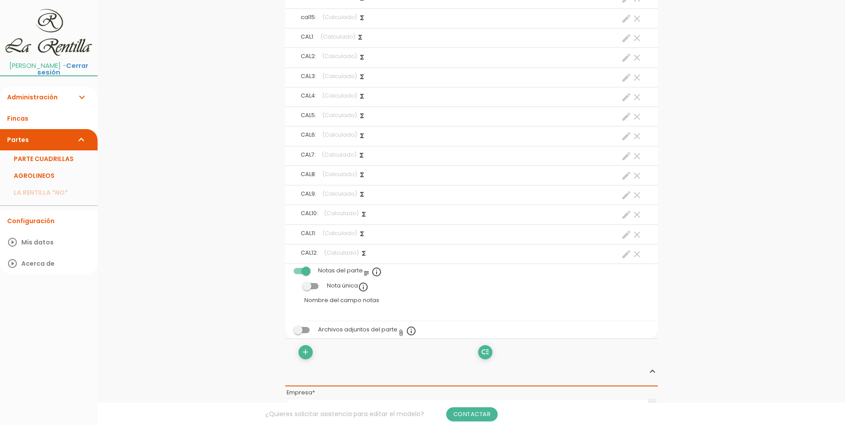
scroll to position [4387, 0]
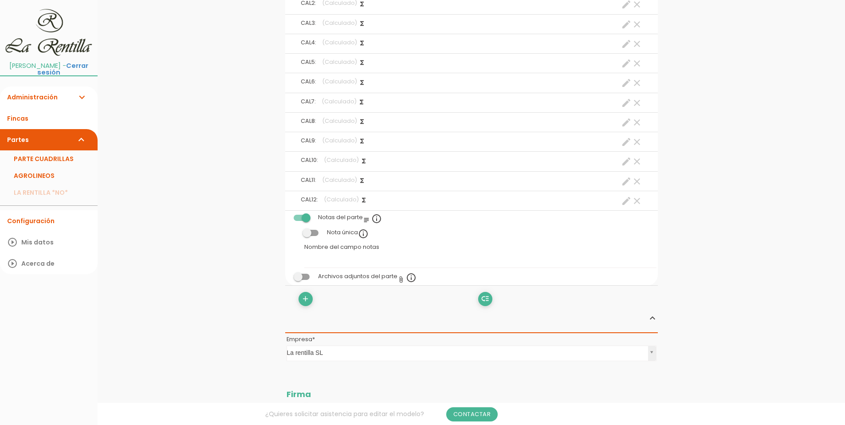
click at [368, 221] on icon "subject" at bounding box center [366, 219] width 7 height 7
click at [376, 220] on icon "info_outline" at bounding box center [376, 218] width 11 height 11
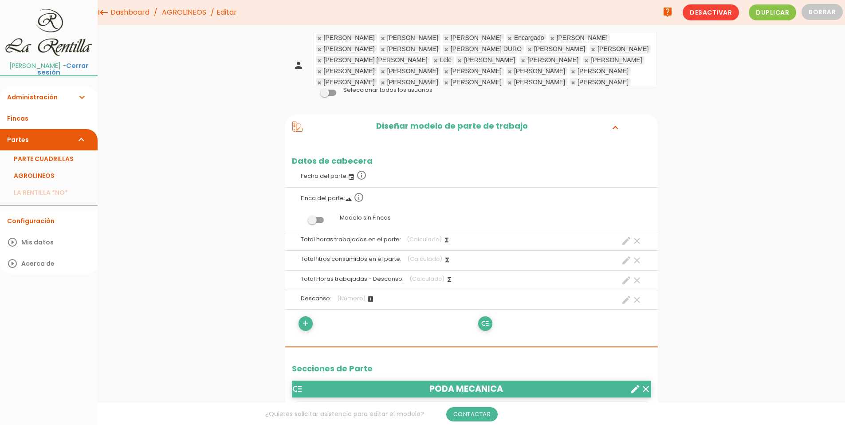
scroll to position [0, 0]
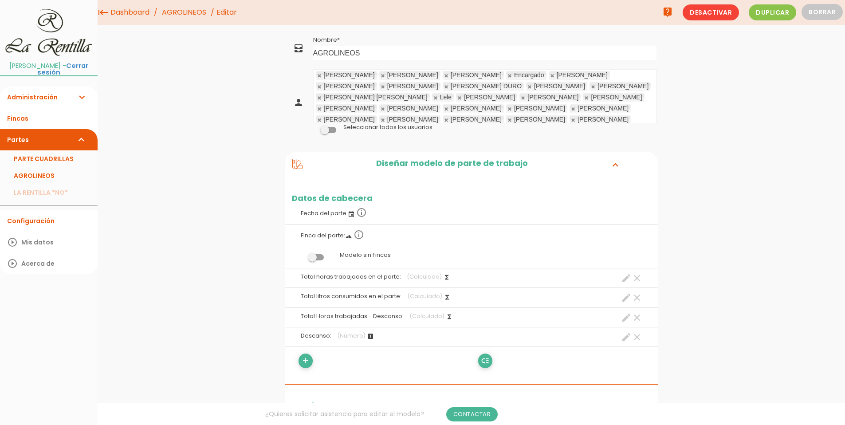
click at [623, 340] on icon "create" at bounding box center [626, 337] width 11 height 11
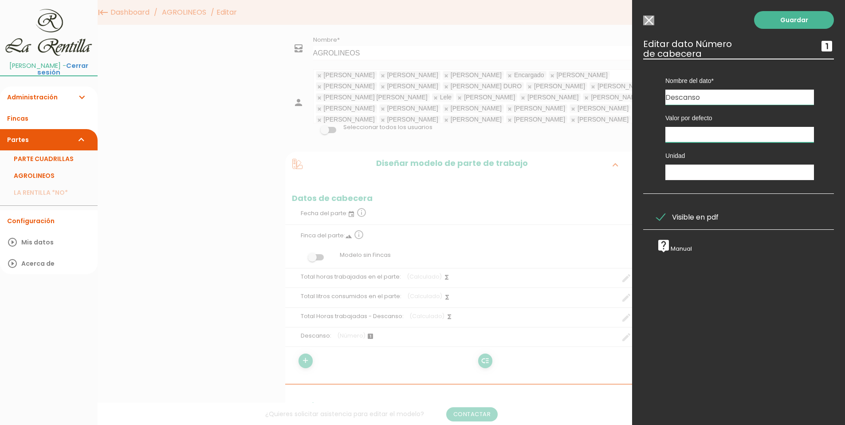
click at [675, 138] on input "text" at bounding box center [739, 135] width 149 height 16
click at [676, 134] on input "text" at bounding box center [739, 135] width 149 height 16
click at [691, 168] on input "text" at bounding box center [739, 173] width 149 height 16
click at [686, 134] on input "text" at bounding box center [739, 135] width 149 height 16
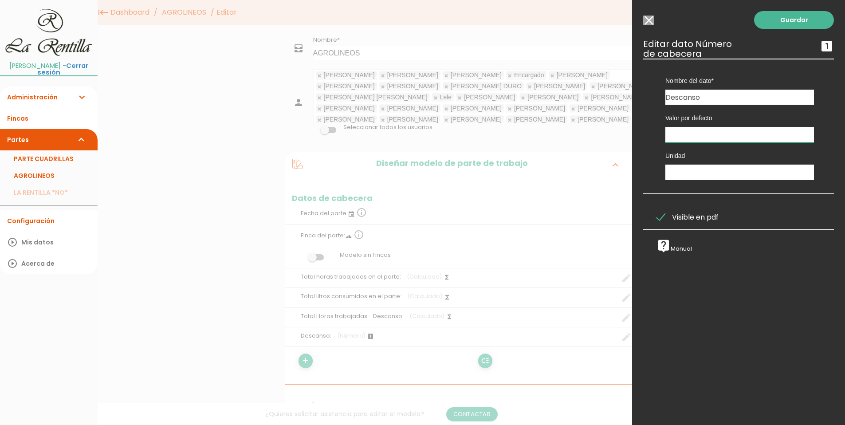
click at [686, 134] on input "text" at bounding box center [739, 135] width 149 height 16
drag, startPoint x: 686, startPoint y: 134, endPoint x: 667, endPoint y: 135, distance: 18.7
click at [673, 135] on input "text" at bounding box center [739, 135] width 149 height 16
click at [681, 138] on input "text" at bounding box center [739, 135] width 149 height 16
drag, startPoint x: 707, startPoint y: 172, endPoint x: 710, endPoint y: 166, distance: 6.5
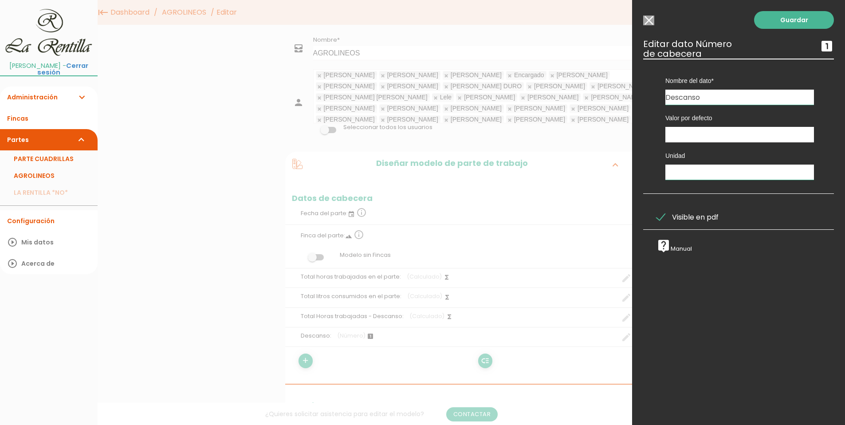
click at [709, 169] on input "text" at bounding box center [739, 173] width 149 height 16
click at [649, 21] on input "Seleccionar todos los usuarios" at bounding box center [648, 21] width 11 height 10
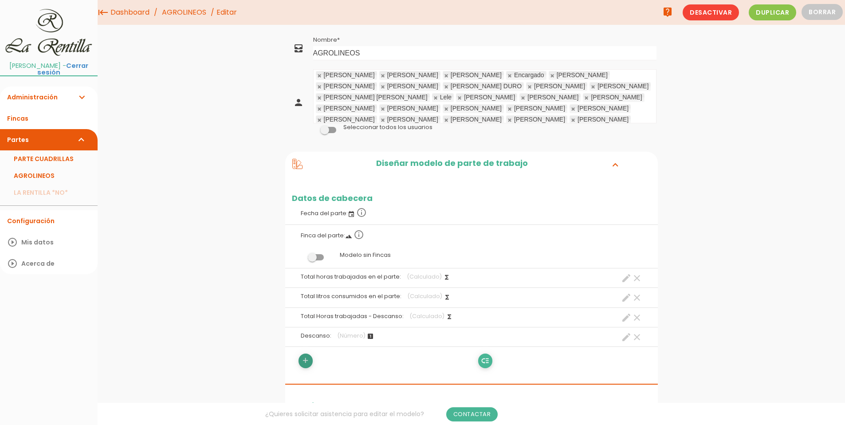
click at [305, 363] on icon "add" at bounding box center [305, 361] width 8 height 14
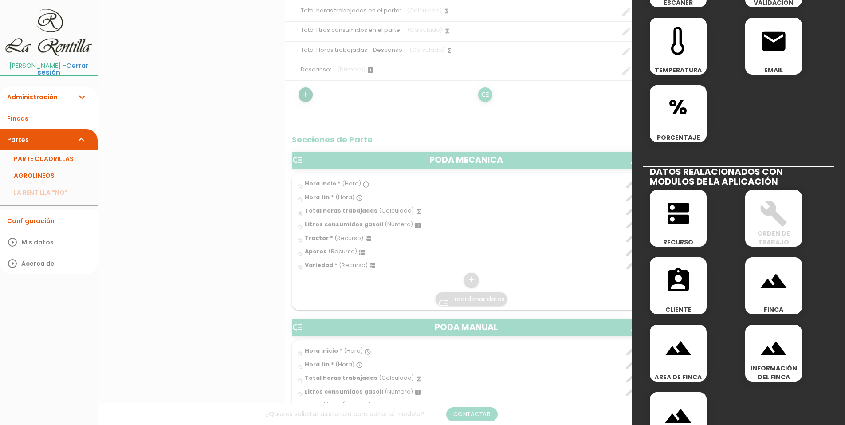
scroll to position [355, 0]
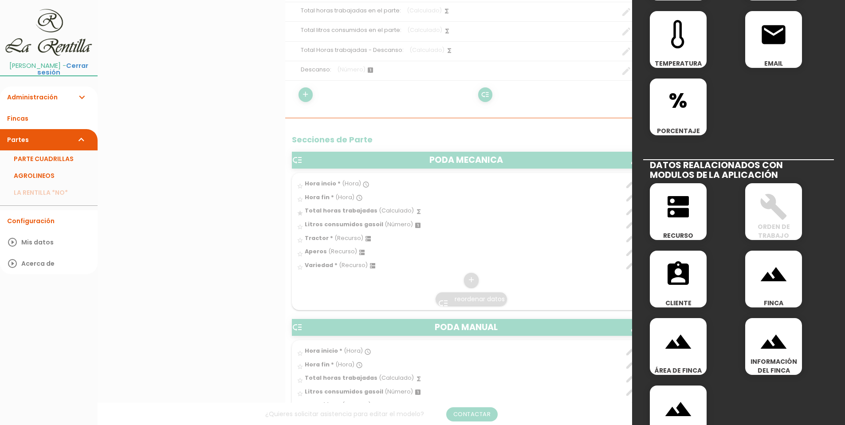
click at [677, 214] on icon "dns" at bounding box center [678, 207] width 28 height 28
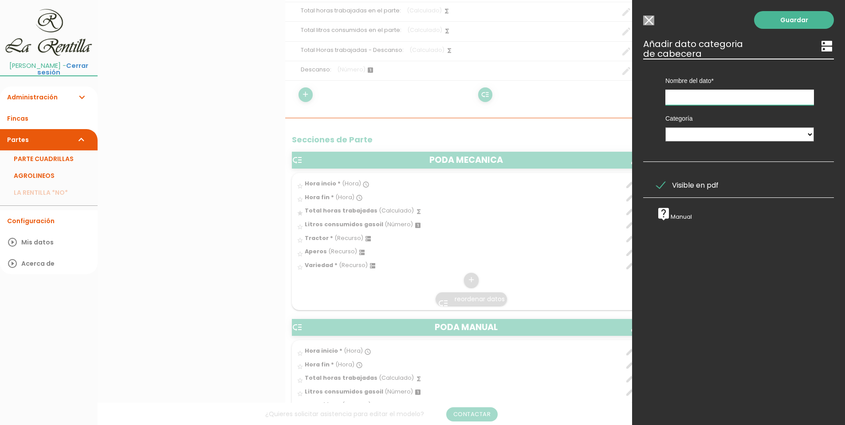
click at [684, 94] on input "text" at bounding box center [739, 98] width 149 height 16
click at [693, 133] on select "PERSONAL TAREAS PLANTACIONES MAQUINARIA PODADORAS UTENSILIOS VARIEDADES ATOMIZA…" at bounding box center [739, 134] width 149 height 14
select select "4939"
click at [665, 127] on select "PERSONAL TAREAS PLANTACIONES MAQUINARIA PODADORAS UTENSILIOS VARIEDADES ATOMIZA…" at bounding box center [739, 134] width 149 height 14
click at [706, 99] on input "text" at bounding box center [739, 98] width 149 height 16
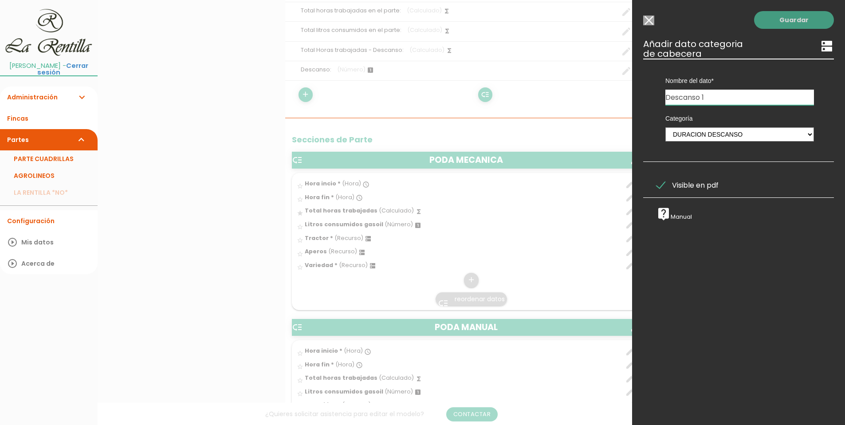
type input "Descanso 1"
click at [772, 16] on link "Guardar" at bounding box center [794, 20] width 80 height 18
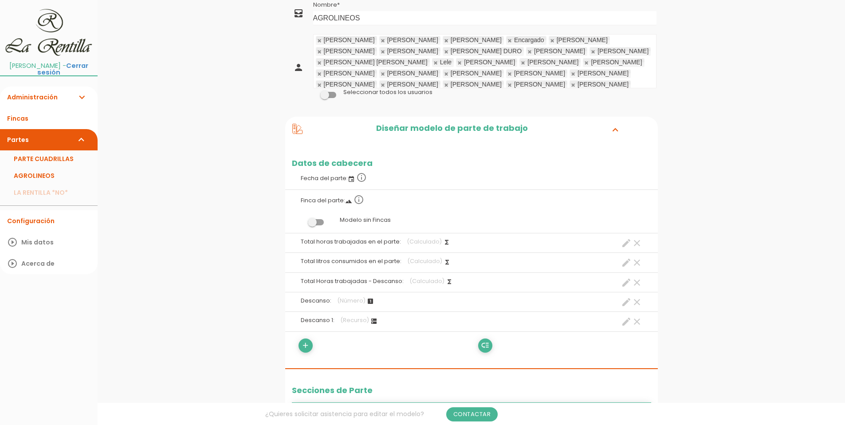
scroll to position [89, 0]
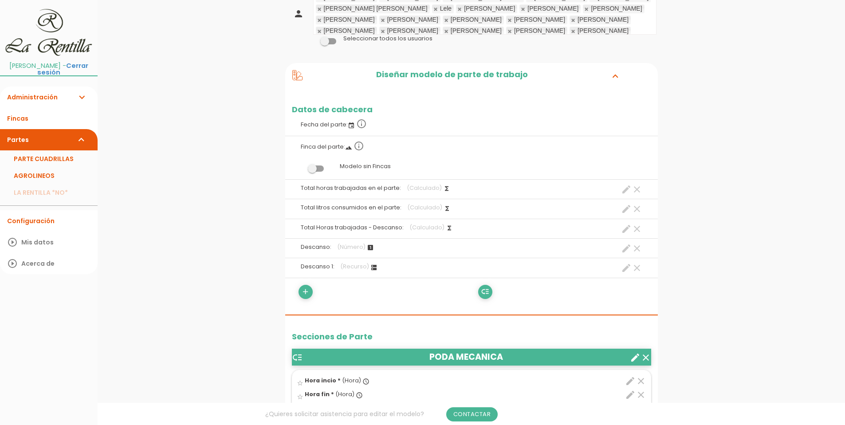
click at [626, 233] on icon "create" at bounding box center [626, 229] width 11 height 11
select select "header_1"
select select "-"
select select "header_4"
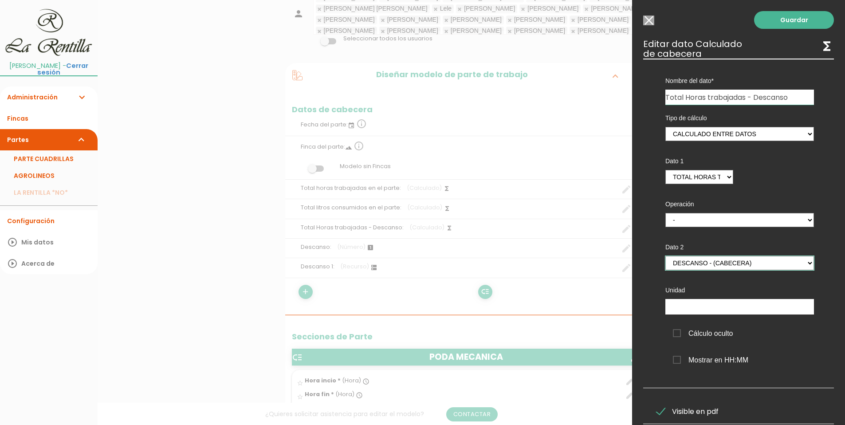
click at [805, 265] on select "TOTAL HORAS PODA MECANICA - (pie) Total horas trabajadas en el parte - (cabecer…" at bounding box center [739, 263] width 149 height 14
click at [749, 297] on div "Unidad" at bounding box center [740, 296] width 162 height 38
click at [697, 266] on select "TOTAL HORAS PODA MECANICA - (pie) Total horas trabajadas en el parte - (cabecer…" at bounding box center [739, 263] width 149 height 14
click at [698, 265] on select "TOTAL HORAS PODA MECANICA - (pie) Total horas trabajadas en el parte - (cabecer…" at bounding box center [739, 263] width 149 height 14
click at [702, 180] on select "TOTAL HORAS PODA MECANICA - (pie) Total horas trabajadas en el parte - (cabecer…" at bounding box center [699, 177] width 68 height 14
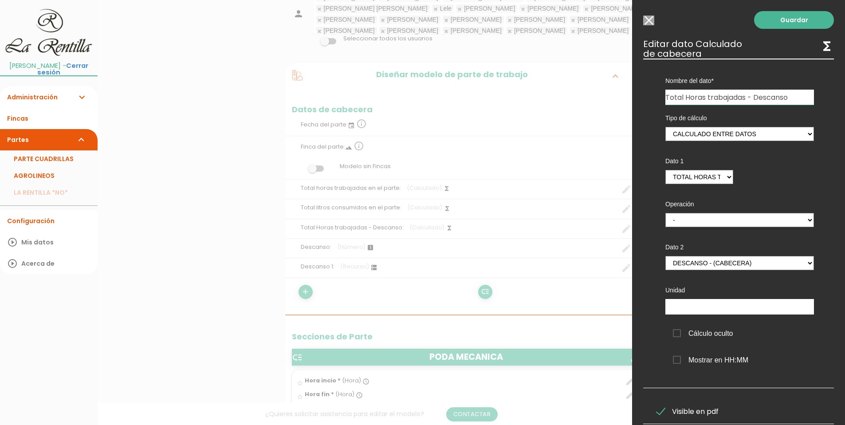
click at [781, 243] on label "Dato 2" at bounding box center [739, 247] width 149 height 9
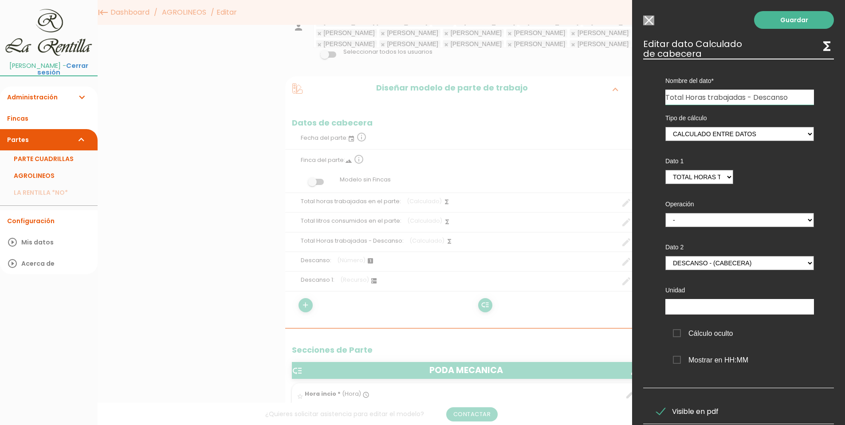
scroll to position [0, 0]
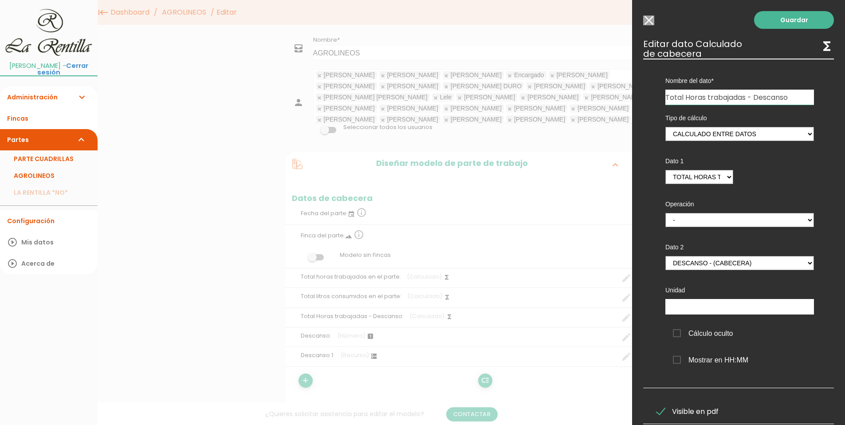
click at [645, 20] on input "Seleccionar todos los usuarios" at bounding box center [648, 21] width 11 height 10
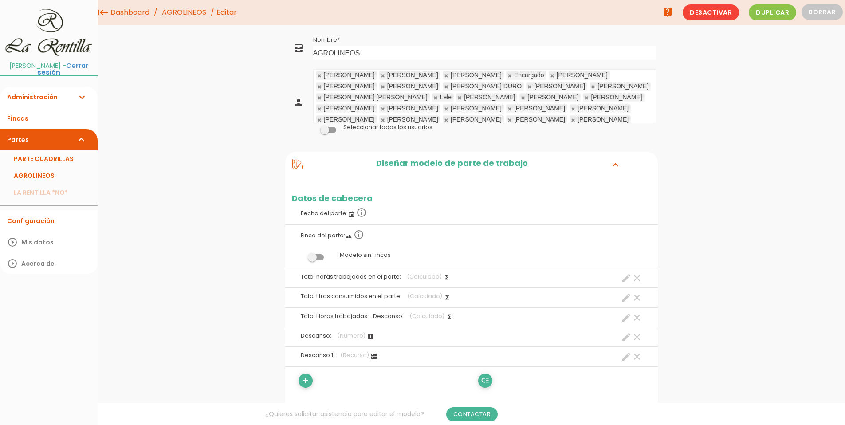
click at [625, 318] on icon "create" at bounding box center [626, 317] width 11 height 11
select select "header_1"
select select "-"
select select "header_4"
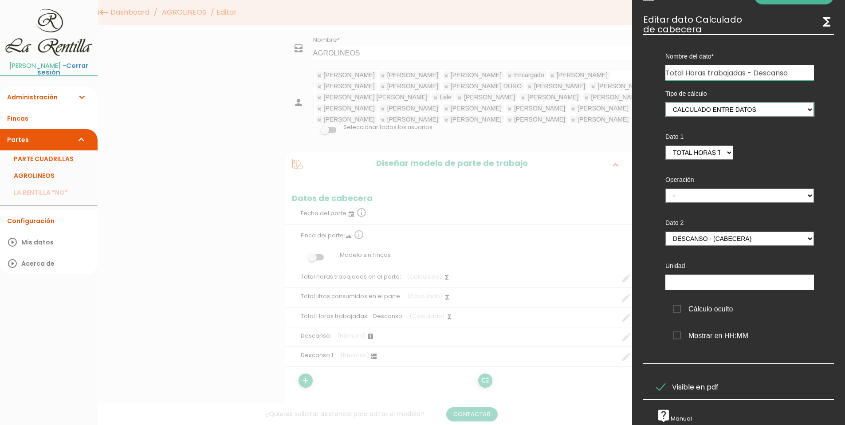
click at [675, 102] on select "Suma de totales Calculado entre datos" at bounding box center [739, 109] width 149 height 14
click at [665, 117] on select "Suma de totales Calculado entre datos" at bounding box center [739, 109] width 149 height 14
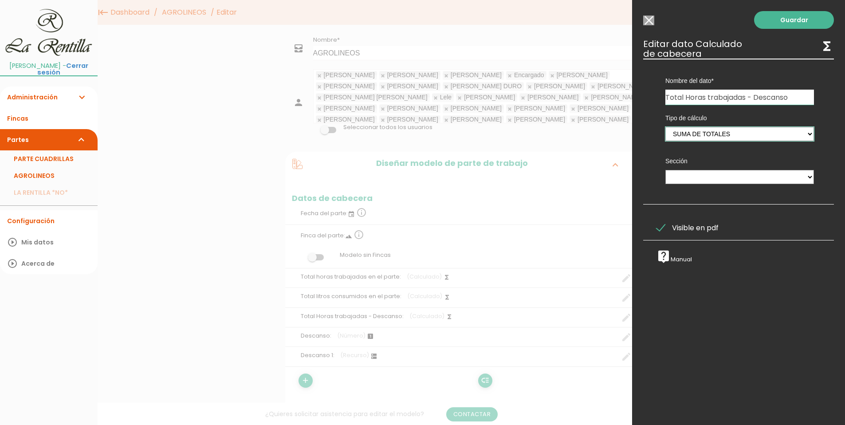
click at [684, 128] on select "Suma de totales Calculado entre datos" at bounding box center [739, 134] width 149 height 14
click at [665, 127] on select "Suma de totales Calculado entre datos" at bounding box center [739, 134] width 149 height 14
click at [694, 173] on select "PODA MECANICA PODA MANUAL TRATAMIENTO MANTENIMIENTO MAQUINARIA INTERFILAS PICAD…" at bounding box center [739, 177] width 149 height 14
click at [704, 172] on select "PODA MECANICA PODA MANUAL TRATAMIENTO MANTENIMIENTO MAQUINARIA INTERFILAS PICAD…" at bounding box center [739, 177] width 149 height 14
click at [723, 135] on select "Suma de totales Calculado entre datos" at bounding box center [739, 134] width 149 height 14
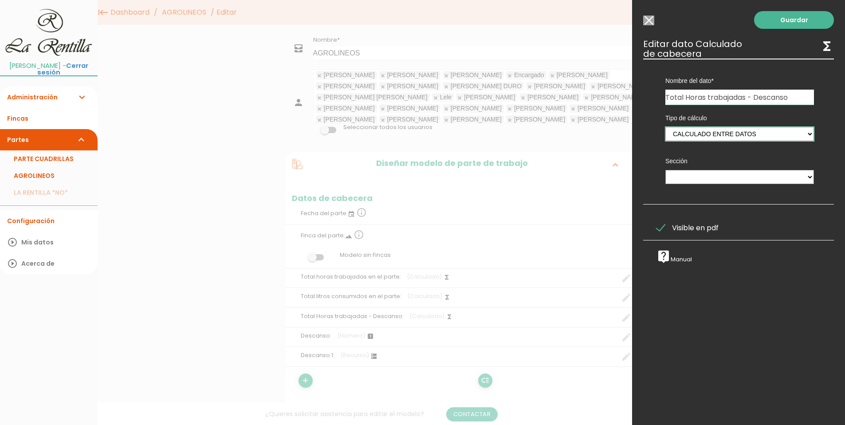
click at [665, 127] on select "Suma de totales Calculado entre datos" at bounding box center [739, 134] width 149 height 14
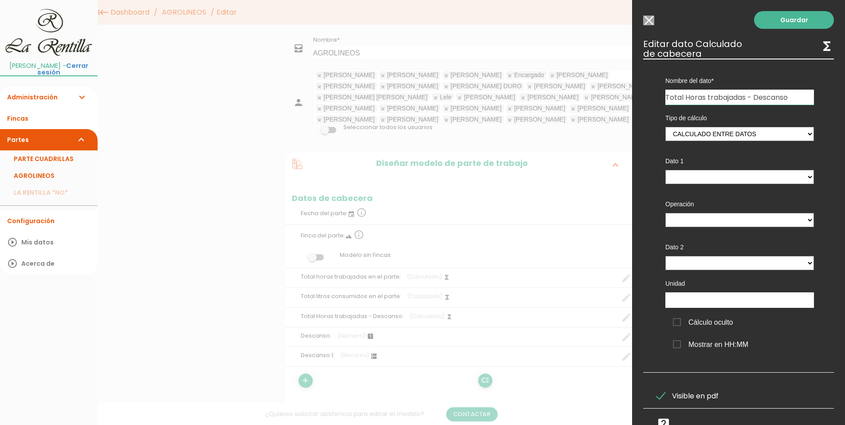
click at [708, 160] on label "Dato 1" at bounding box center [739, 161] width 149 height 9
click at [710, 176] on select "TOTAL HORAS PODA MECANICA - (pie) Total horas trabajadas en el parte - (cabecer…" at bounding box center [739, 177] width 149 height 14
click at [689, 97] on input "Total Horas trabajadas - Descanso" at bounding box center [739, 97] width 149 height 15
click at [781, 131] on select "Suma de totales Calculado entre datos" at bounding box center [739, 134] width 149 height 14
select select "0"
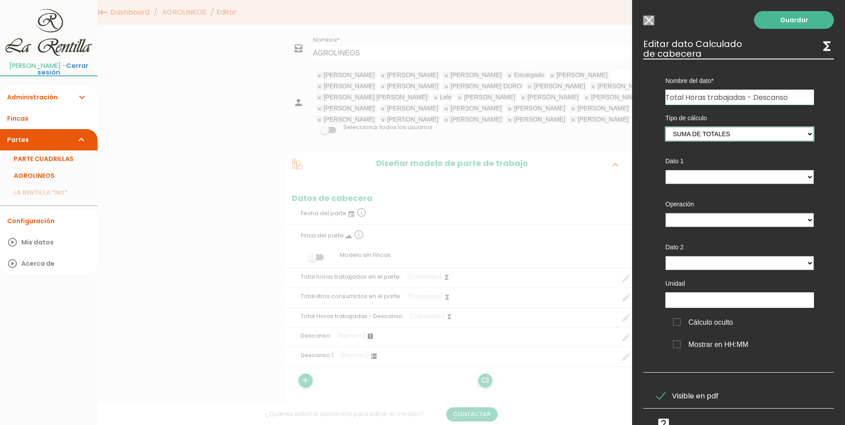
click at [665, 127] on select "Suma de totales Calculado entre datos" at bounding box center [739, 134] width 149 height 14
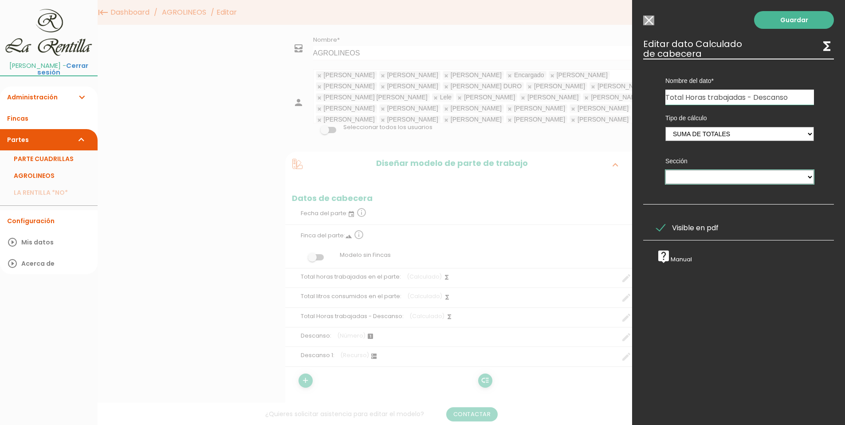
click at [732, 180] on select "PODA MECANICA PODA MANUAL TRATAMIENTO MANTENIMIENTO MAQUINARIA INTERFILAS PICAD…" at bounding box center [739, 177] width 149 height 14
click at [712, 177] on select "PODA MECANICA PODA MANUAL TRATAMIENTO MANTENIMIENTO MAQUINARIA INTERFILAS PICAD…" at bounding box center [739, 177] width 149 height 14
click at [715, 130] on select "Suma de totales Calculado entre datos" at bounding box center [739, 134] width 149 height 14
click at [805, 140] on select "Suma de totales Calculado entre datos" at bounding box center [739, 134] width 149 height 14
click at [785, 173] on select "PODA MECANICA PODA MANUAL TRATAMIENTO MANTENIMIENTO MAQUINARIA INTERFILAS PICAD…" at bounding box center [739, 177] width 149 height 14
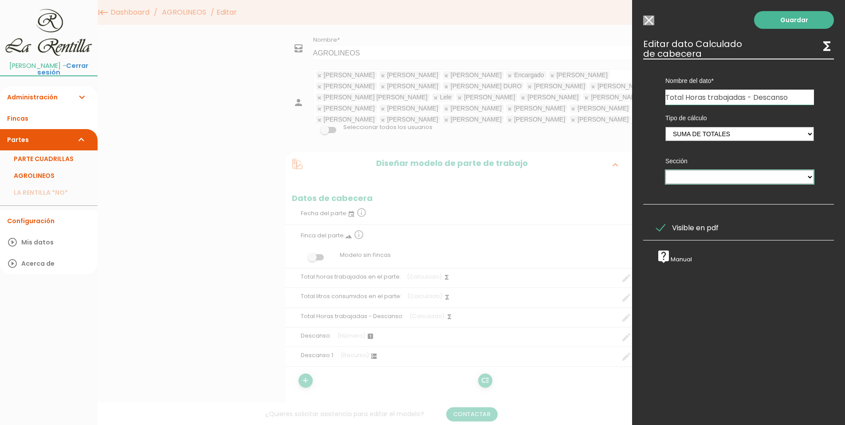
click at [689, 172] on select "PODA MECANICA PODA MANUAL TRATAMIENTO MANTENIMIENTO MAQUINARIA INTERFILAS PICAD…" at bounding box center [739, 177] width 149 height 14
click at [693, 134] on select "Suma de totales Calculado entre datos" at bounding box center [739, 134] width 149 height 14
click at [647, 18] on input "Seleccionar todos los usuarios" at bounding box center [648, 21] width 11 height 10
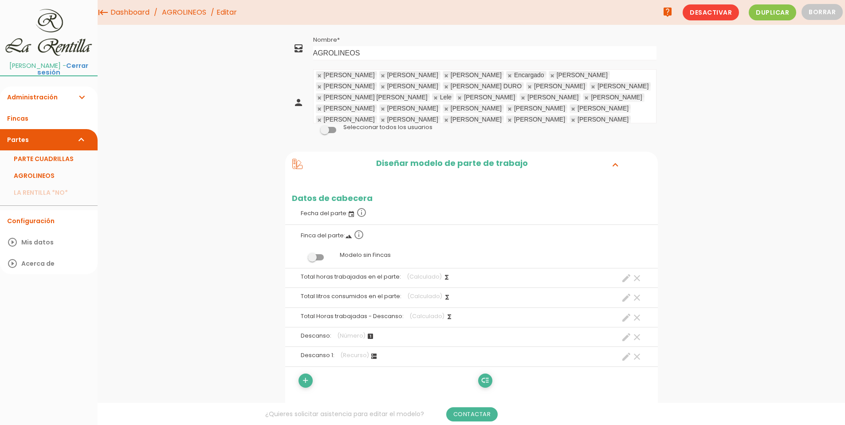
click at [623, 318] on icon "create" at bounding box center [626, 317] width 11 height 11
select select "header_1"
select select "-"
select select "header_4"
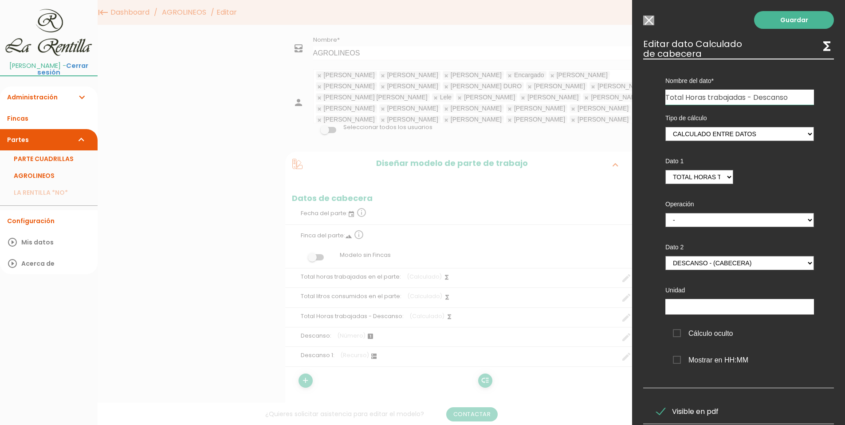
click at [238, 333] on div at bounding box center [422, 159] width 845 height 531
click at [645, 23] on input "Seleccionar todos los usuarios" at bounding box center [648, 21] width 11 height 10
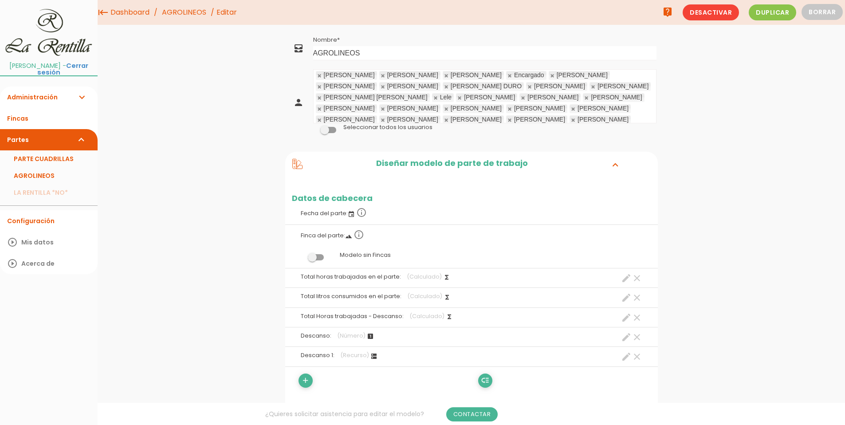
click at [321, 338] on span "Descanso:" at bounding box center [316, 336] width 31 height 8
click at [64, 171] on link "AGROLINEOS" at bounding box center [49, 175] width 98 height 17
